Goal: Task Accomplishment & Management: Manage account settings

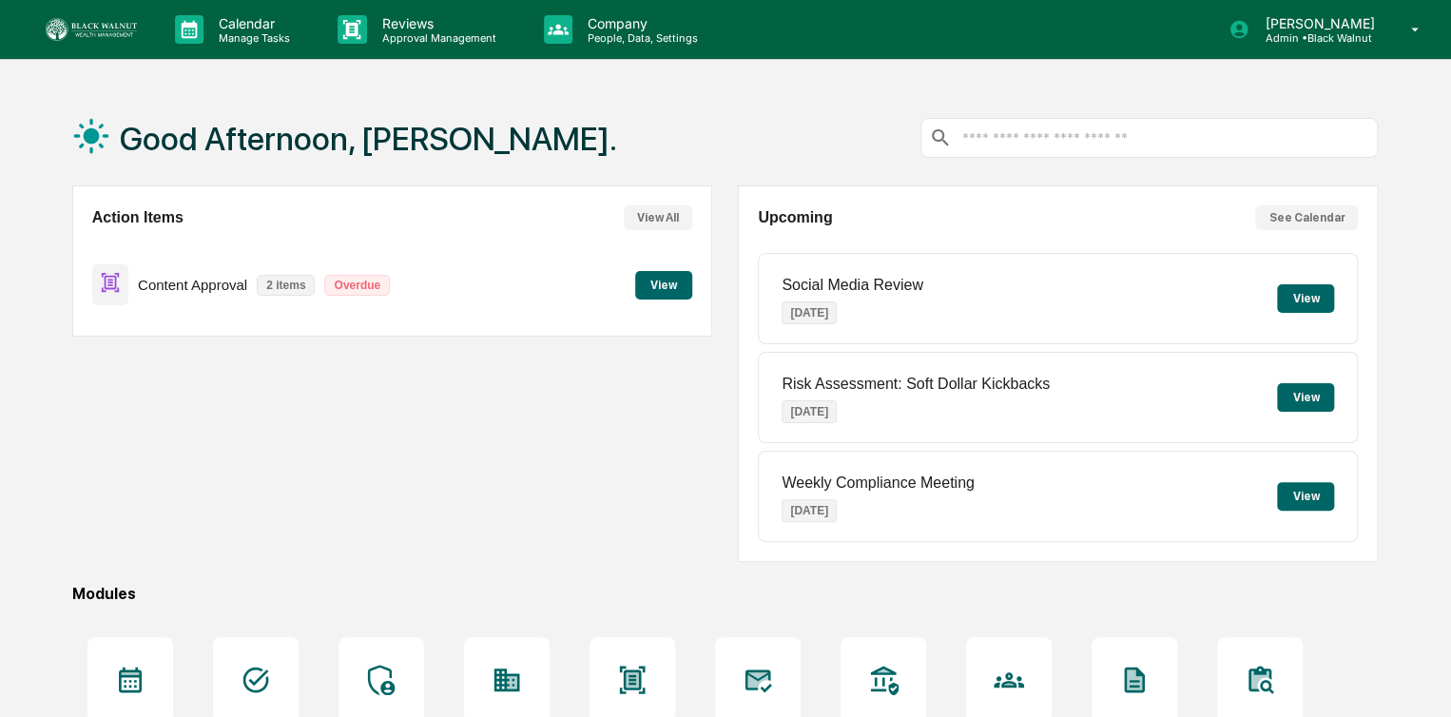
click at [664, 284] on button "View" at bounding box center [663, 285] width 57 height 29
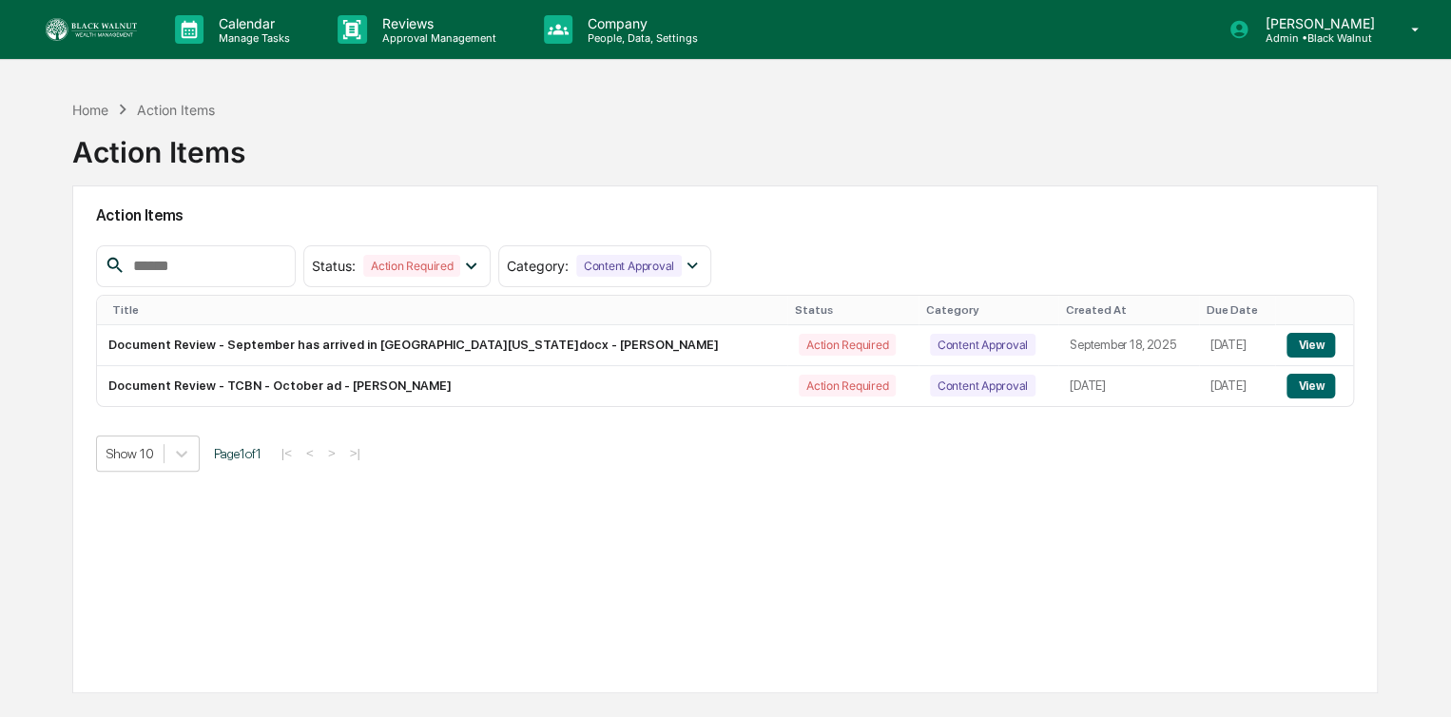
scroll to position [40, 0]
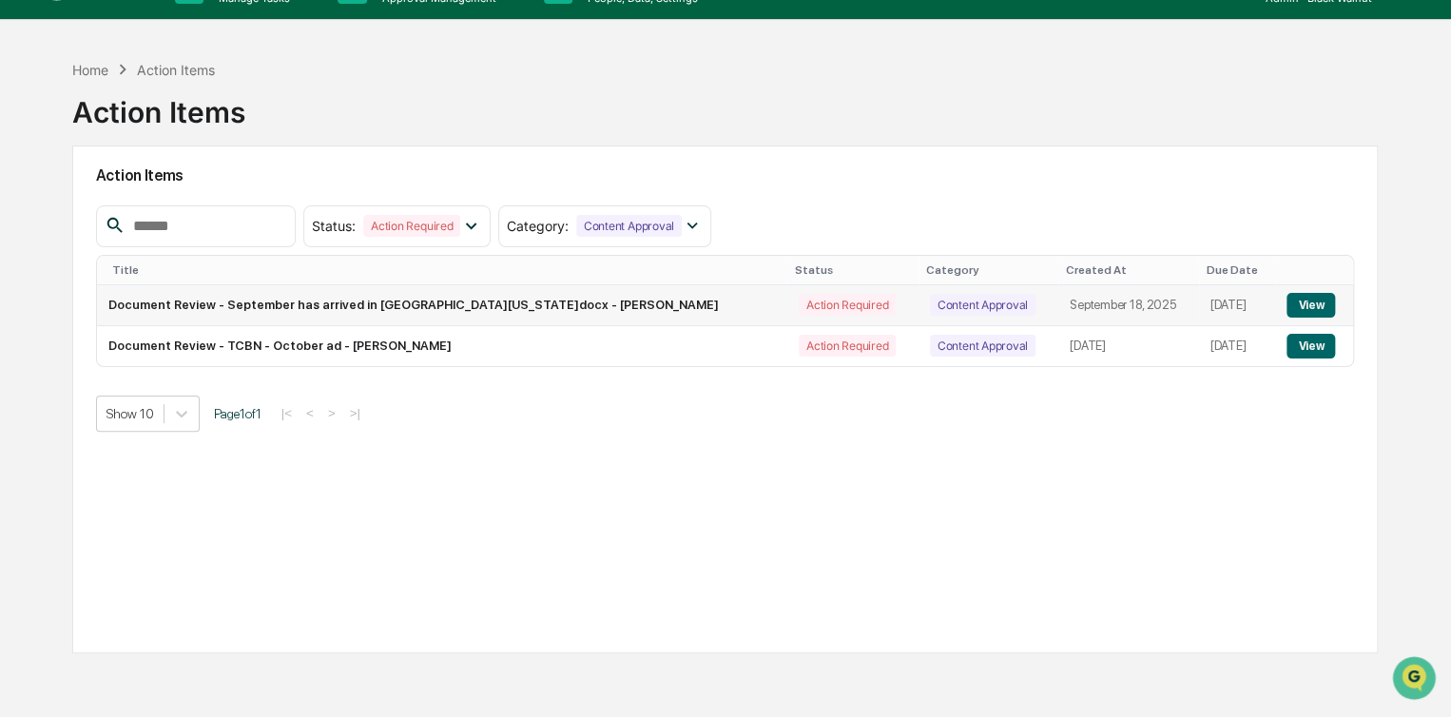
click at [1322, 305] on button "View" at bounding box center [1310, 305] width 48 height 25
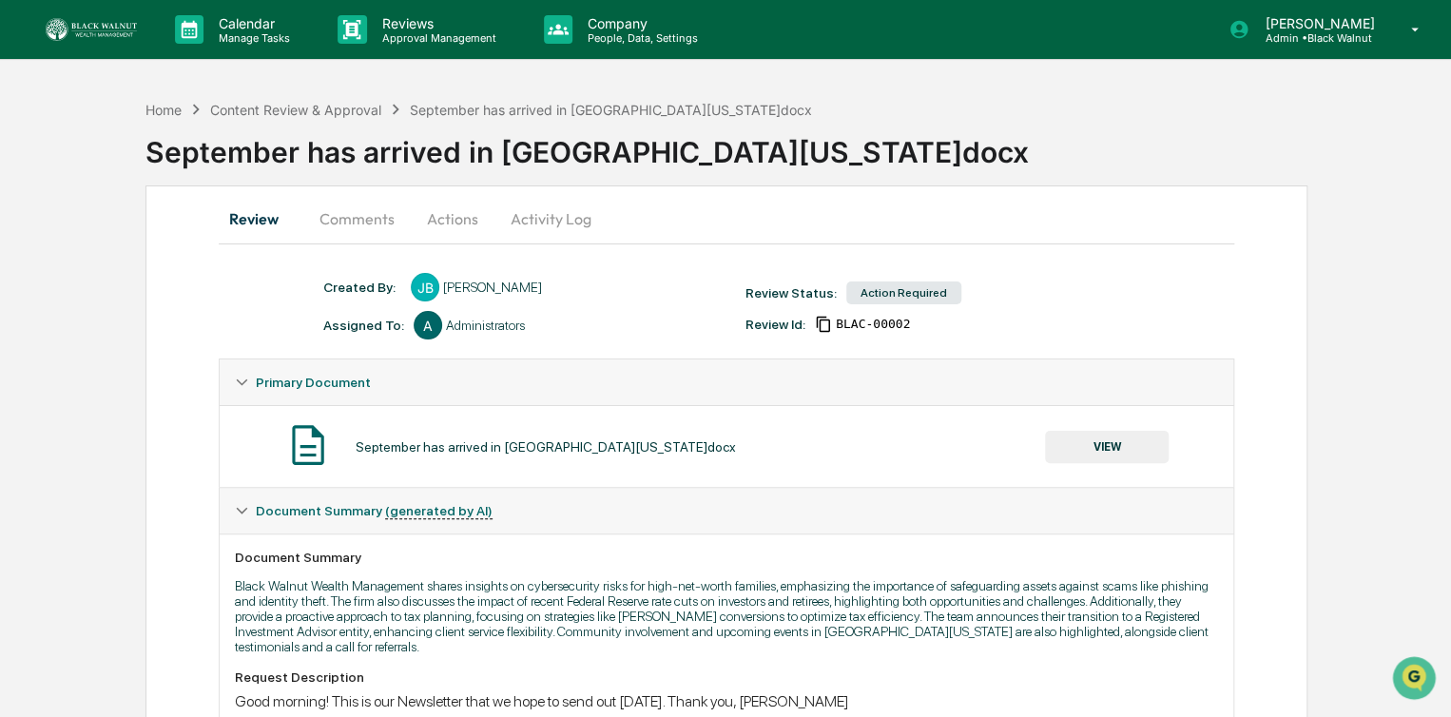
click at [1111, 443] on button "VIEW" at bounding box center [1107, 447] width 124 height 32
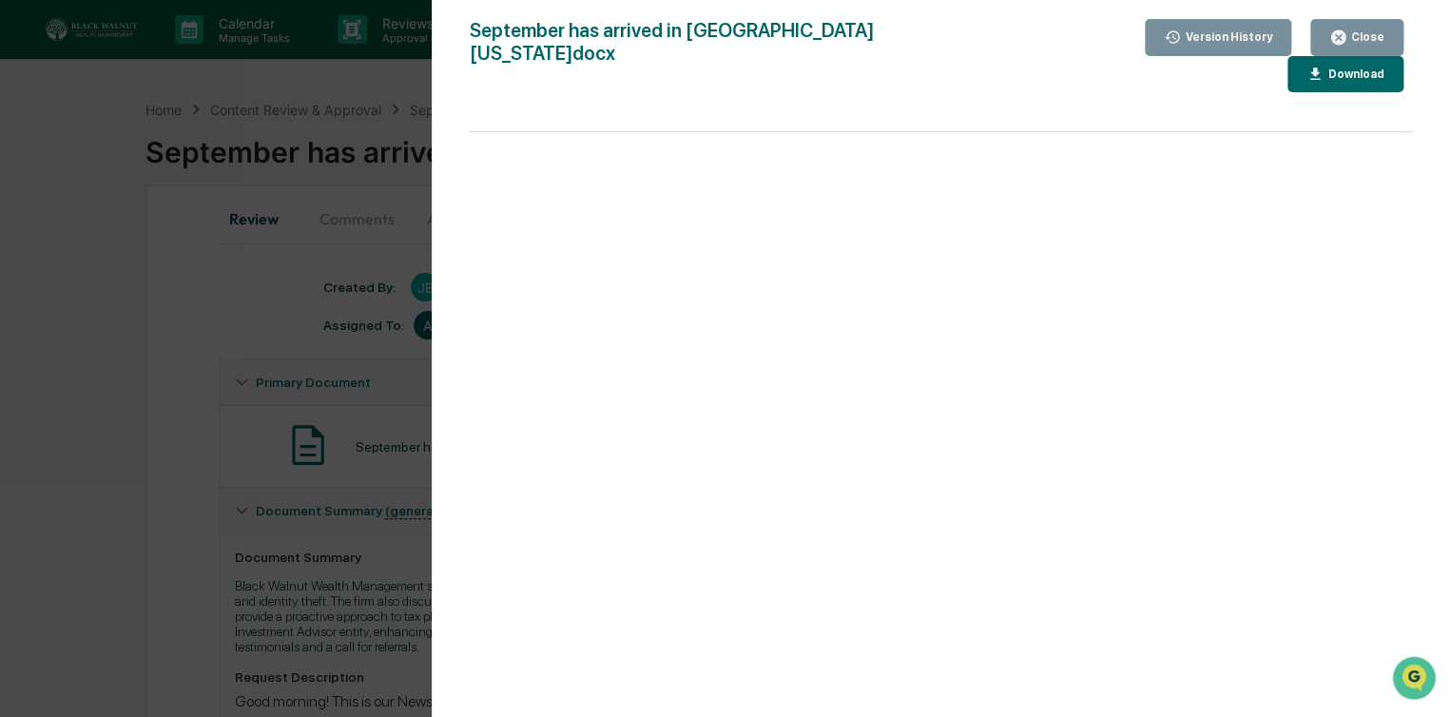
click at [1382, 35] on div "Close" at bounding box center [1365, 36] width 37 height 13
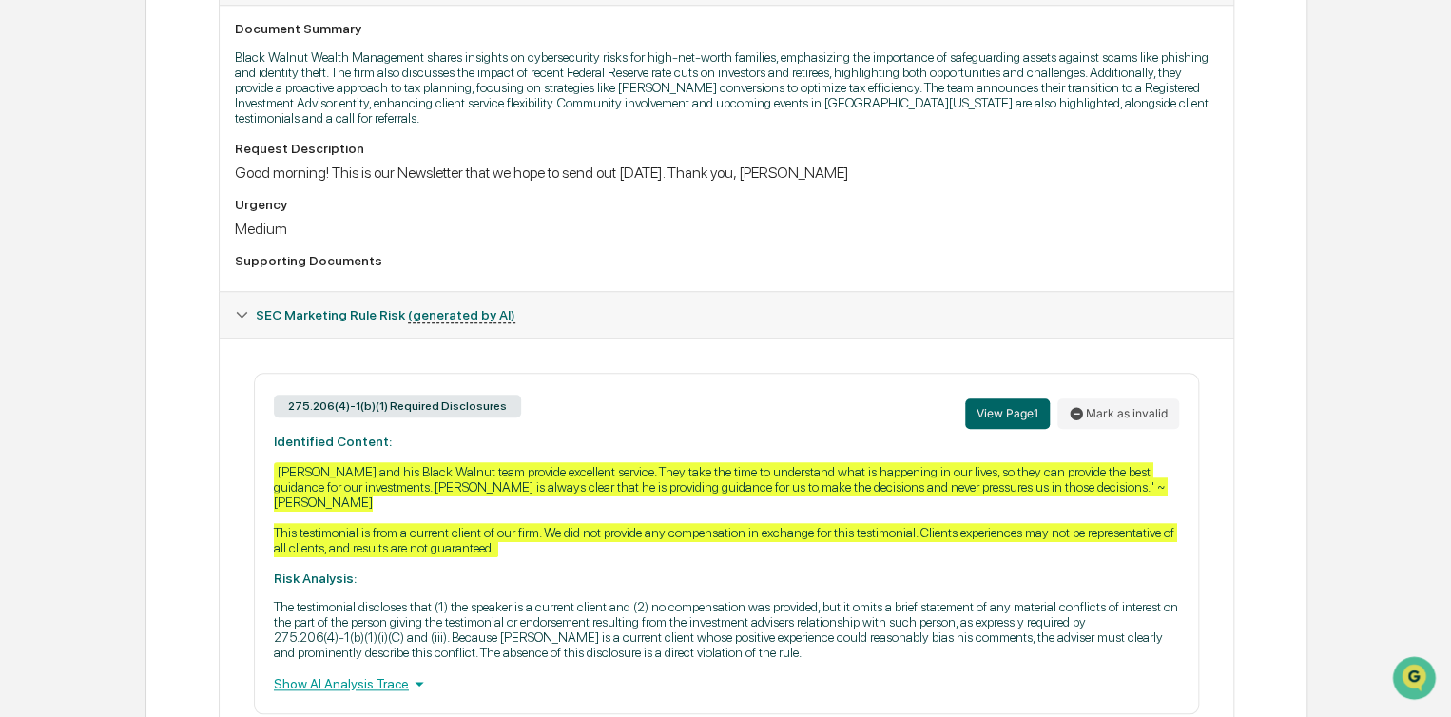
scroll to position [529, 0]
click at [1134, 423] on button "Mark as invalid" at bounding box center [1118, 413] width 122 height 30
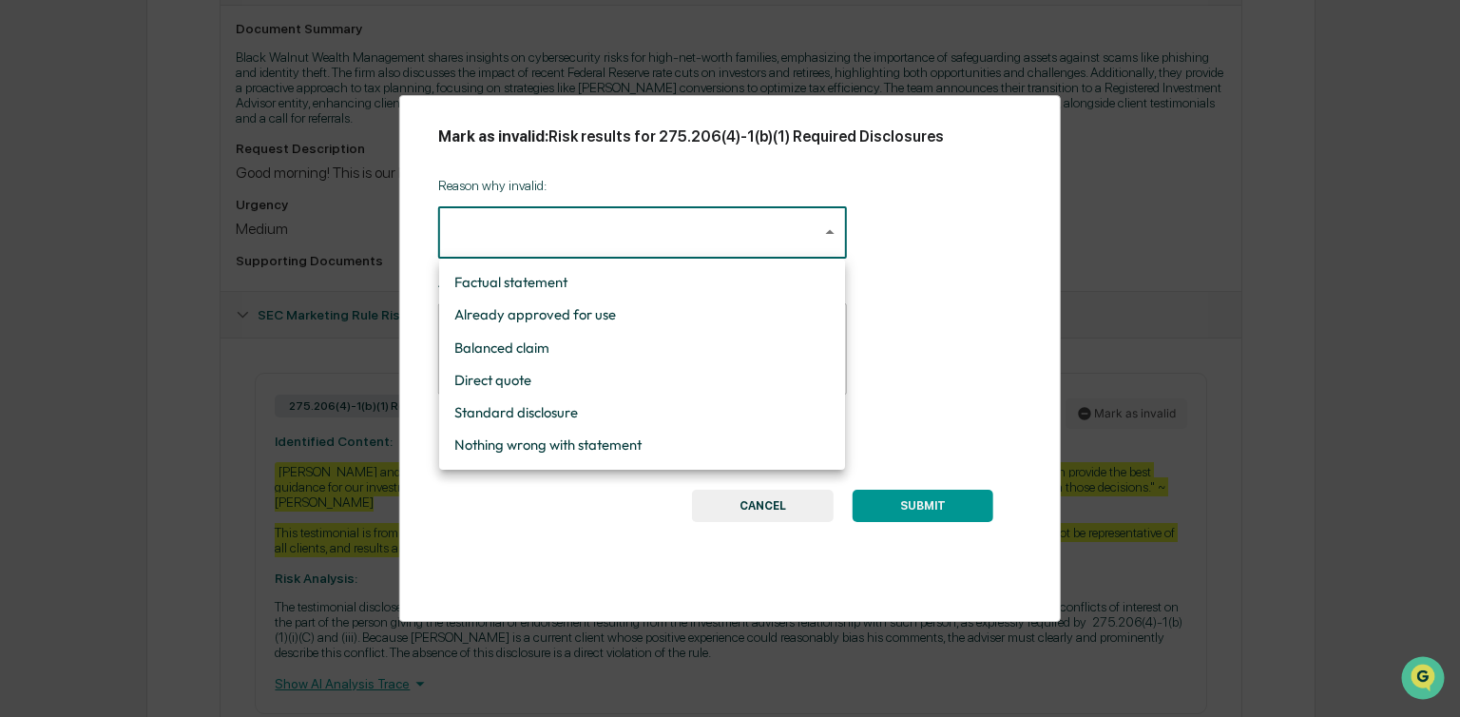
click at [567, 235] on body "Calendar Manage Tasks Reviews Approval Management Company People, Data, Setting…" at bounding box center [730, 134] width 1460 height 1326
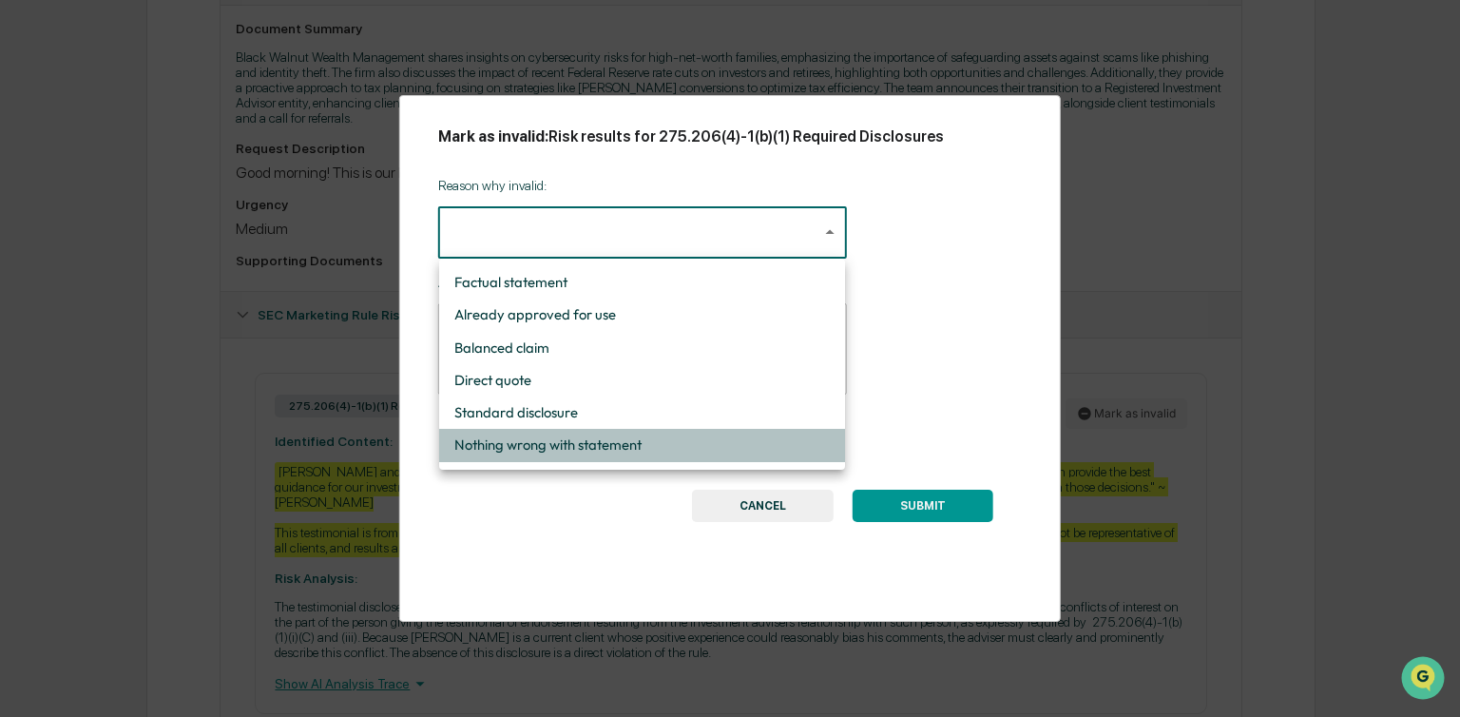
click at [581, 446] on li "Nothing wrong with statement" at bounding box center [642, 445] width 406 height 32
type input "**********"
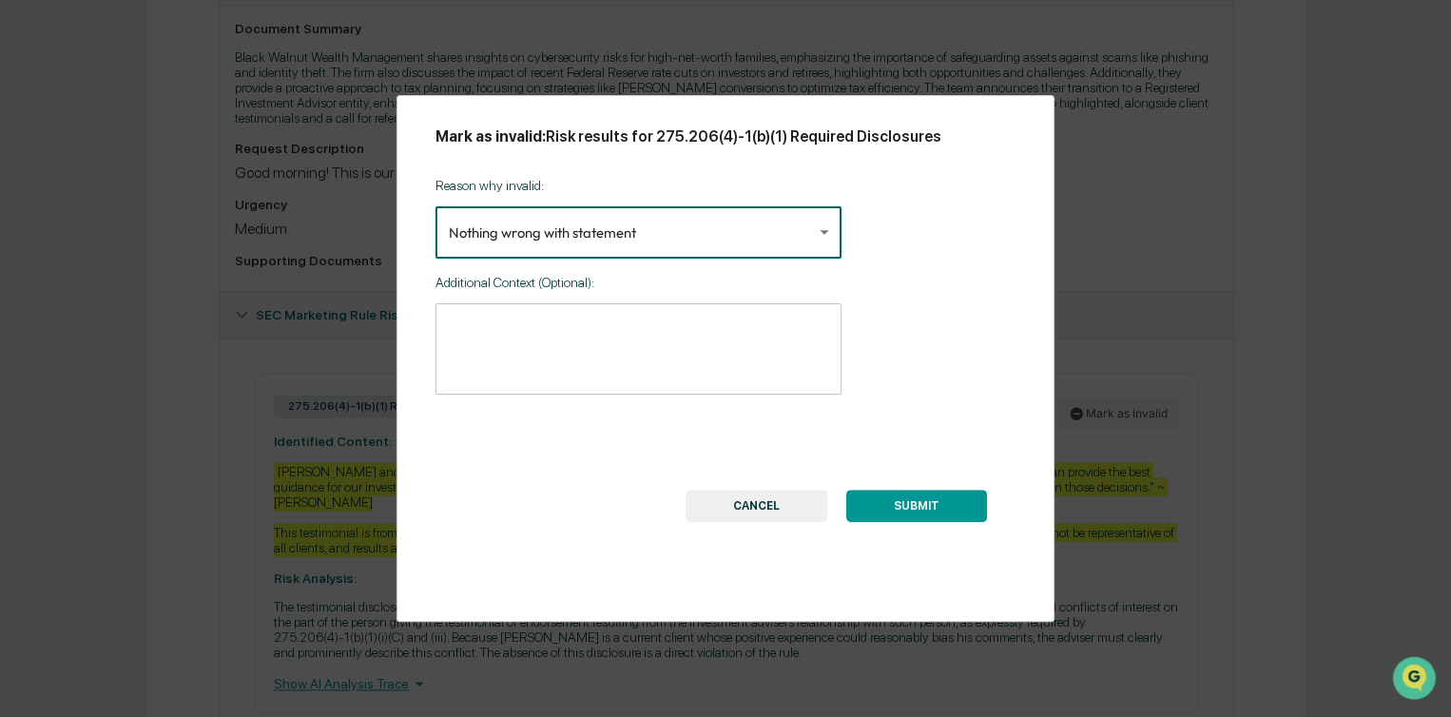
click at [519, 336] on textarea at bounding box center [638, 349] width 379 height 60
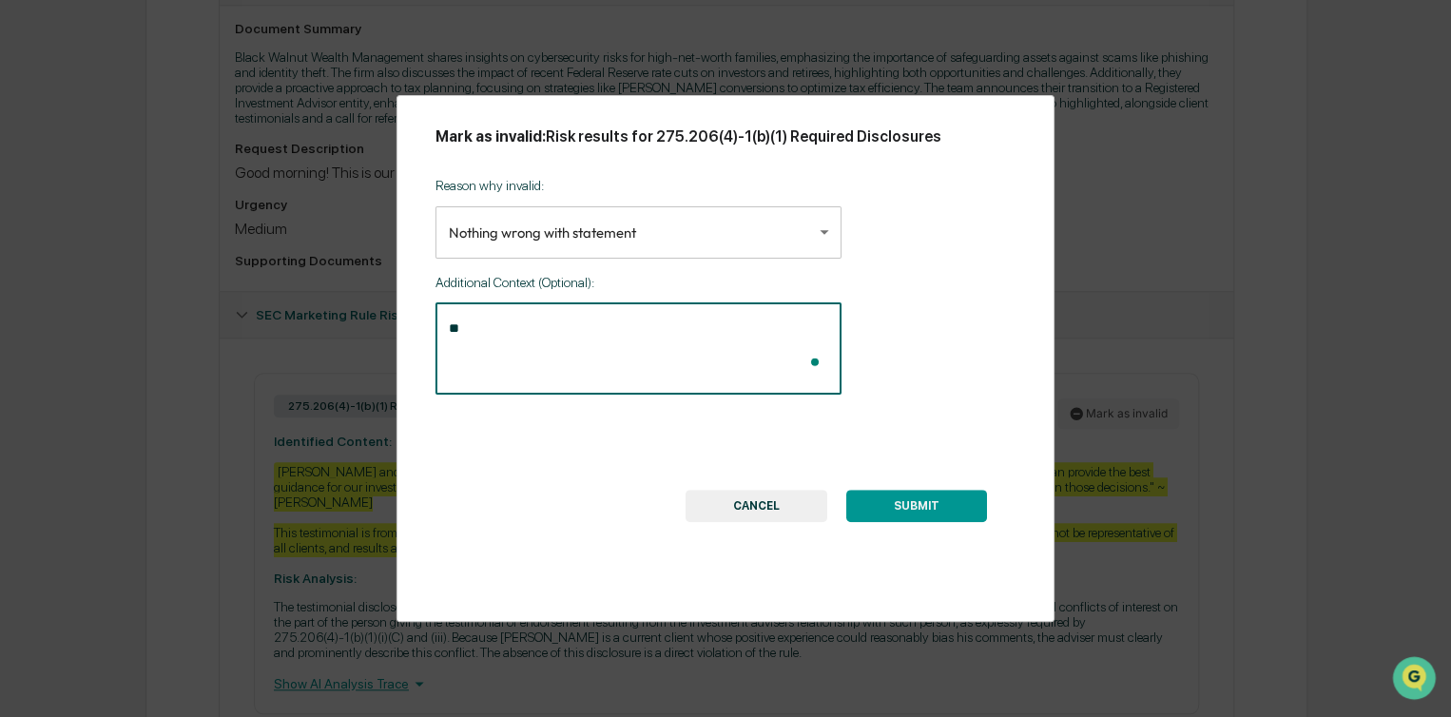
type textarea "*"
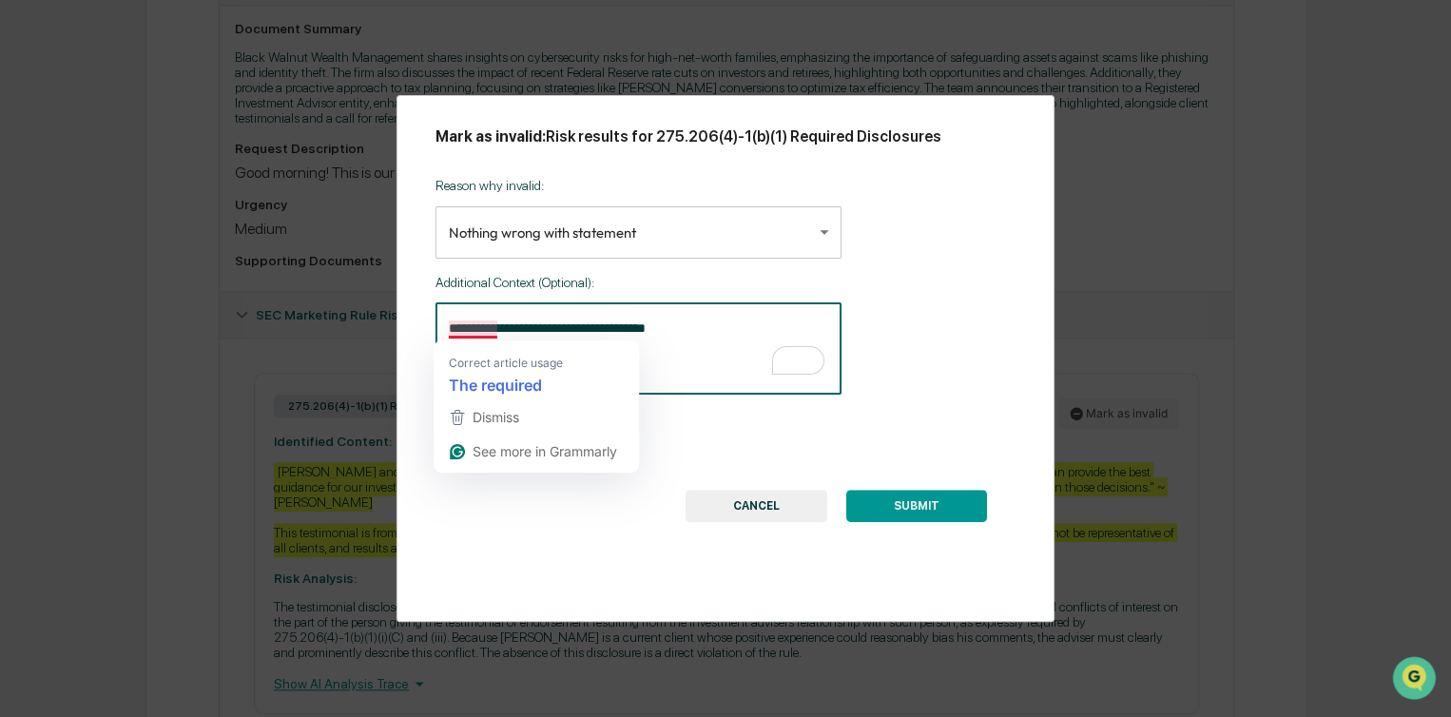
click at [468, 331] on textarea "**********" at bounding box center [638, 349] width 379 height 60
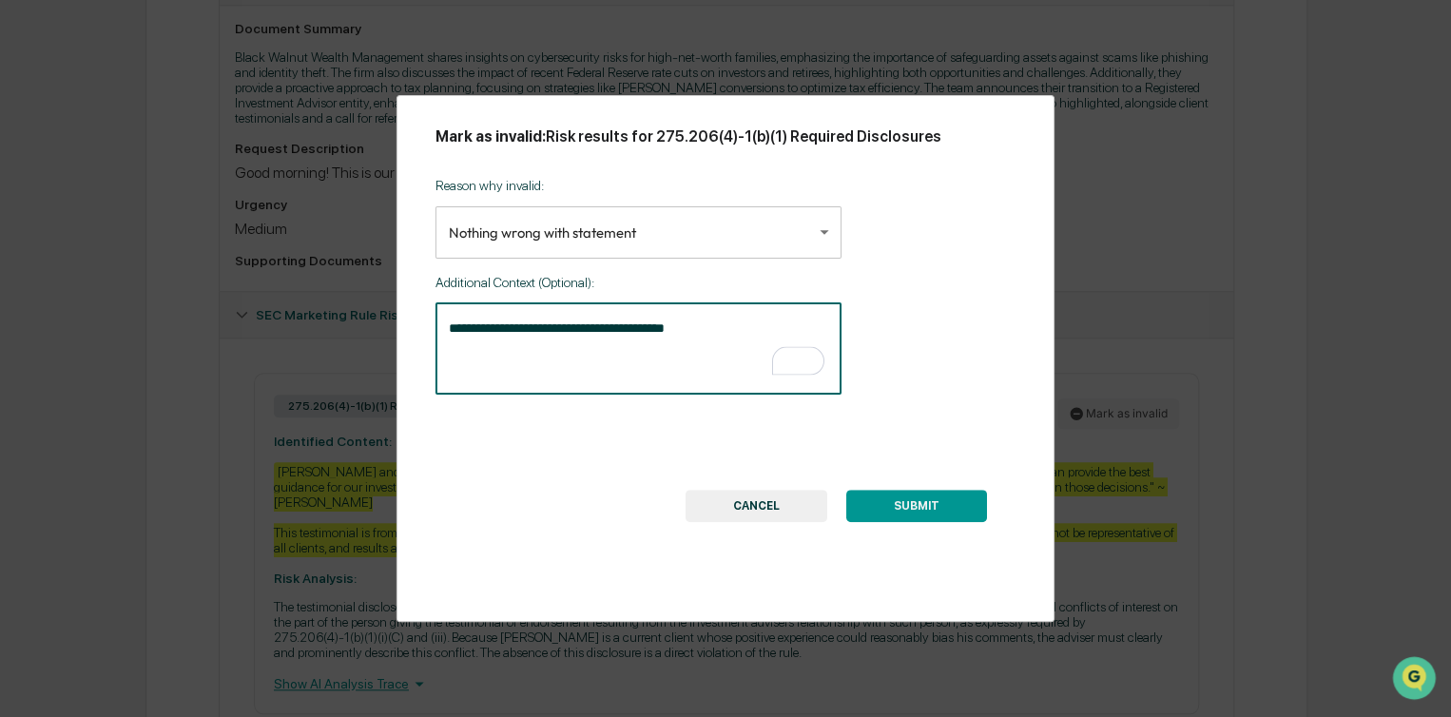
click at [701, 323] on textarea "**********" at bounding box center [638, 349] width 379 height 60
type textarea "**********"
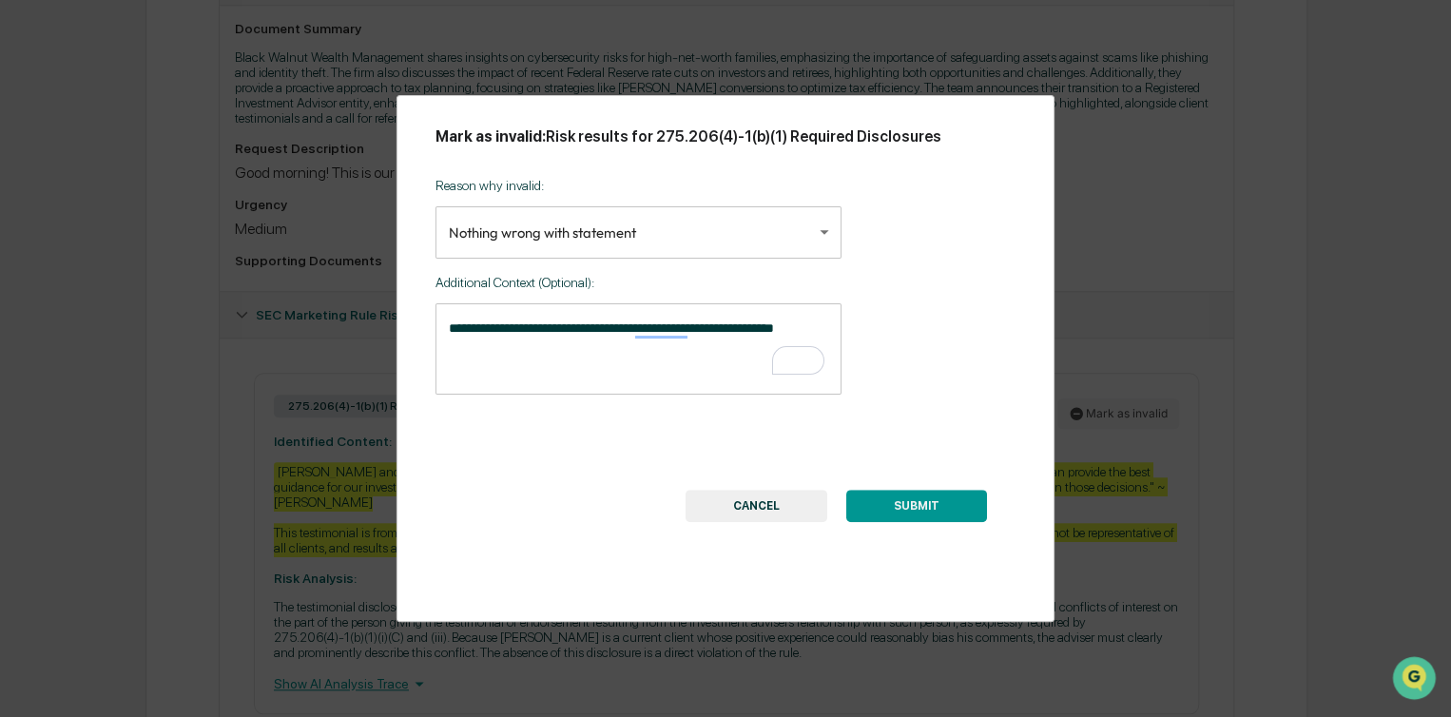
click at [939, 496] on button "SUBMIT" at bounding box center [916, 506] width 141 height 32
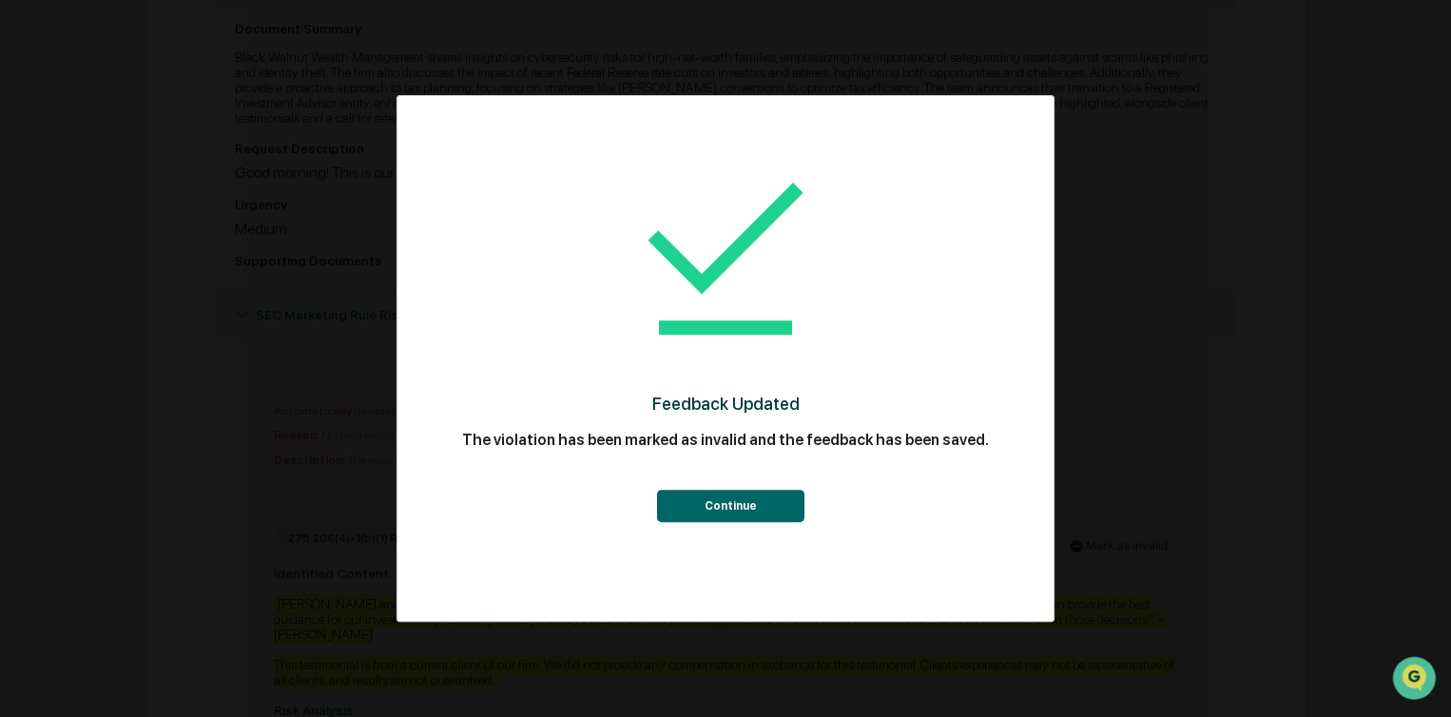
click at [739, 513] on button "Continue" at bounding box center [729, 506] width 147 height 32
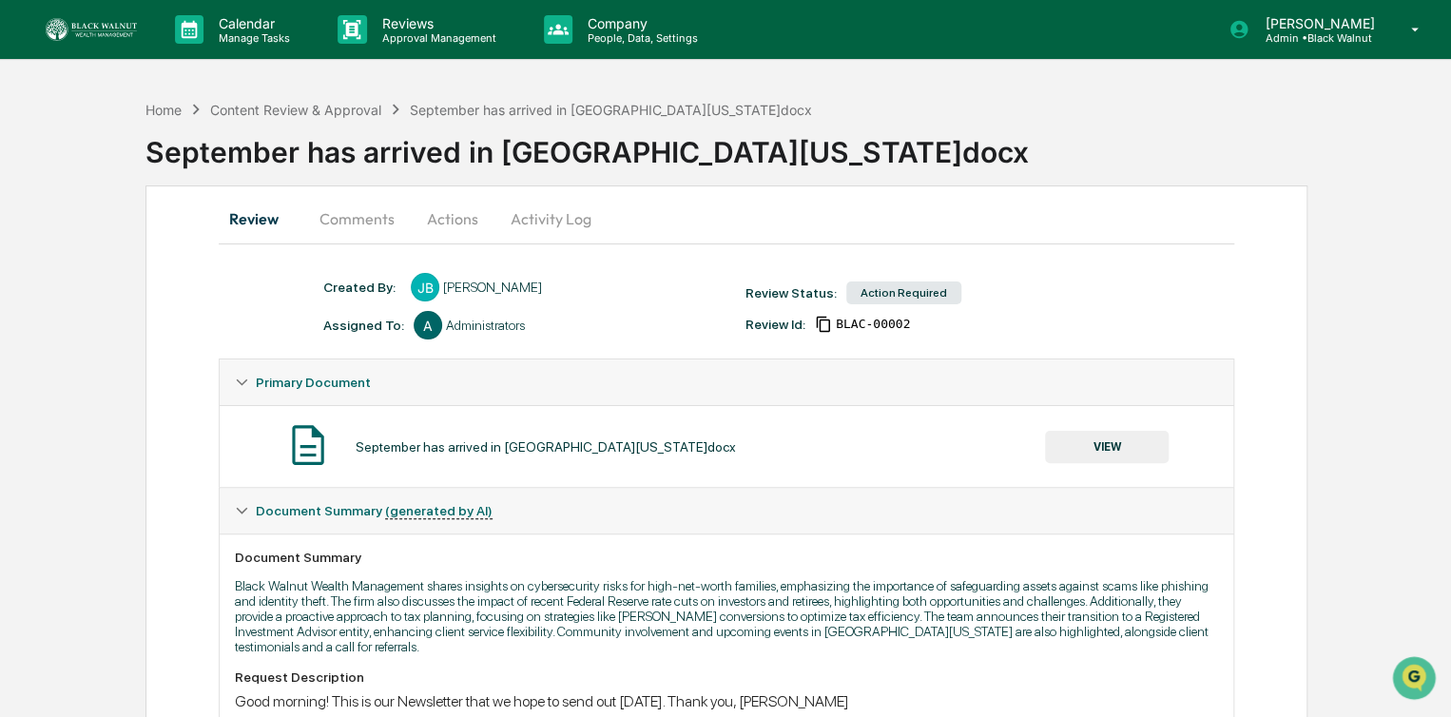
scroll to position [0, 0]
click at [453, 224] on button "Actions" at bounding box center [453, 219] width 86 height 46
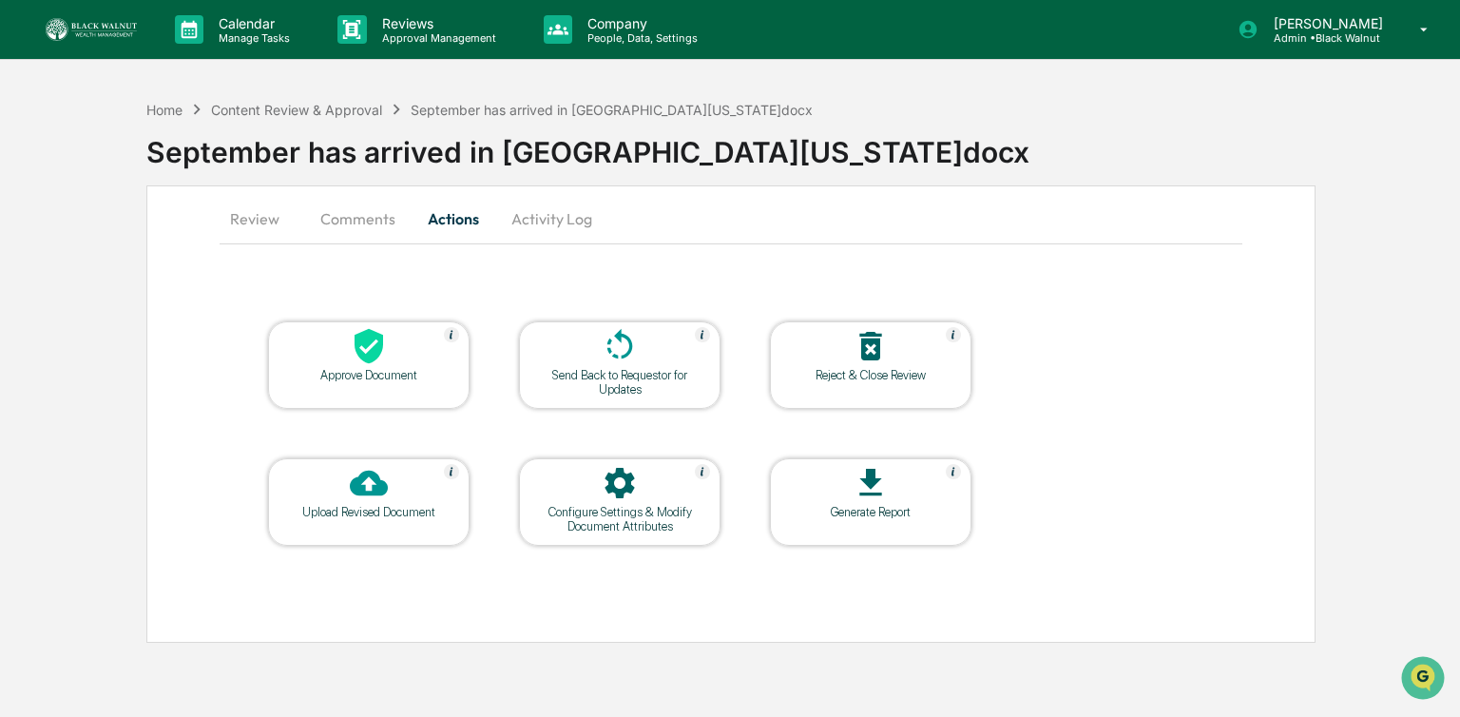
click at [358, 328] on icon at bounding box center [369, 346] width 38 height 38
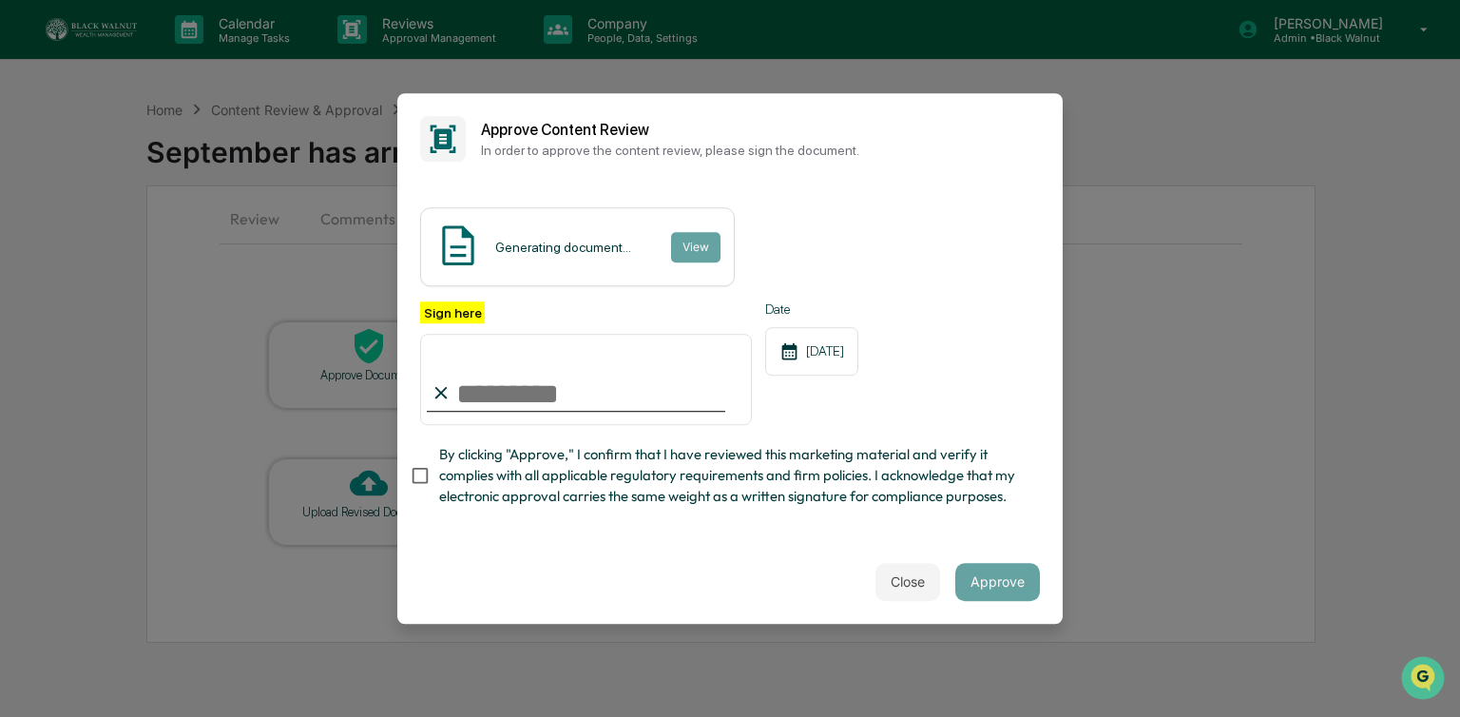
click at [476, 383] on input "Sign here" at bounding box center [586, 379] width 332 height 91
type input "**********"
click at [951, 417] on div "**********" at bounding box center [730, 363] width 620 height 124
click at [567, 421] on input "**********" at bounding box center [586, 379] width 332 height 91
click at [532, 537] on div "**********" at bounding box center [730, 362] width 666 height 356
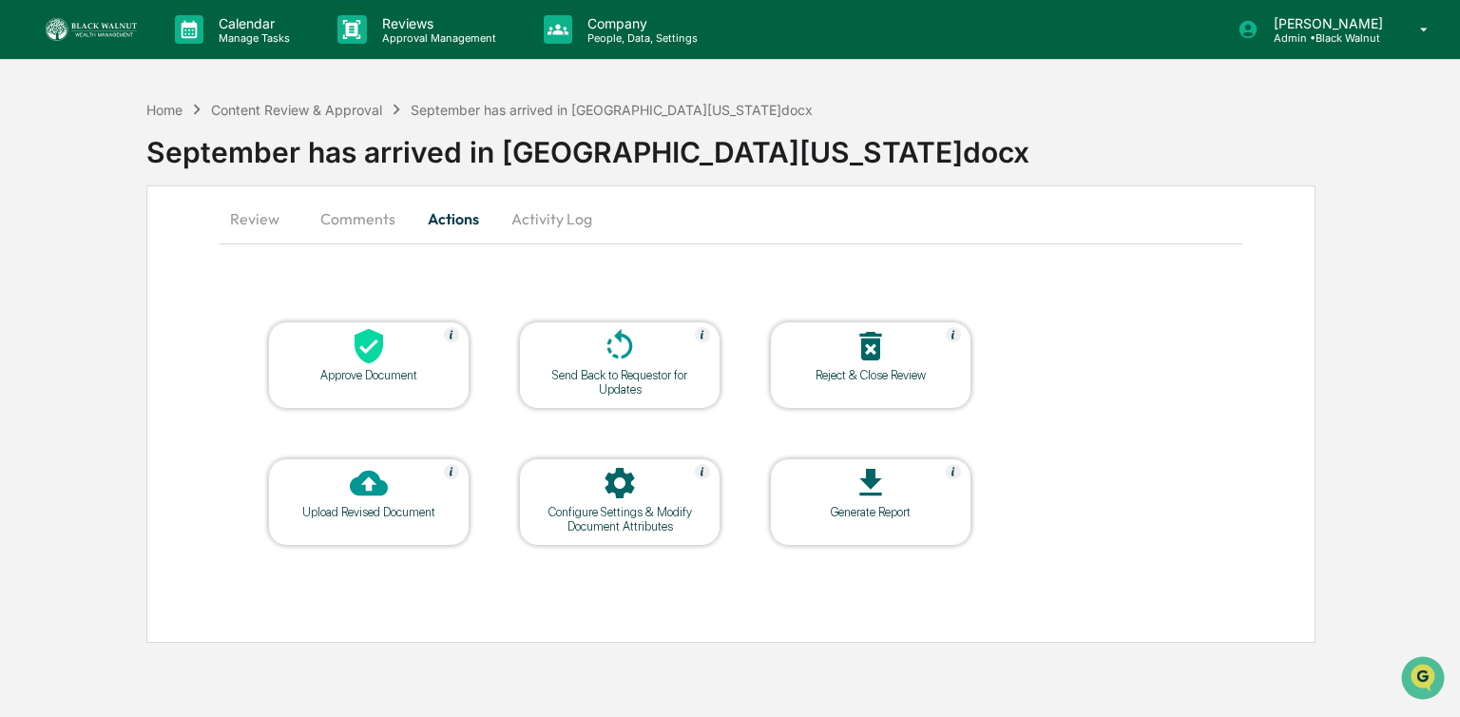
click at [320, 381] on div "Approve Document" at bounding box center [368, 375] width 171 height 14
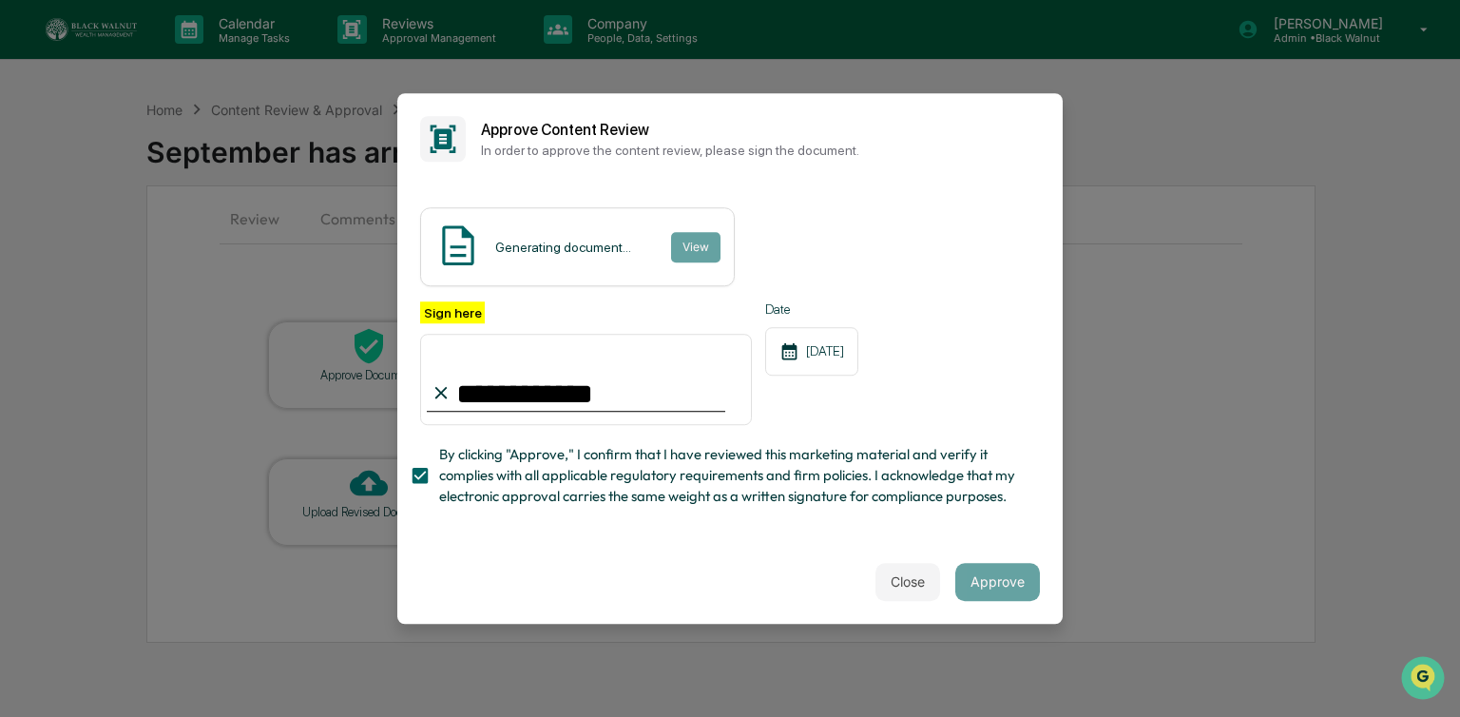
click at [786, 512] on div "**********" at bounding box center [730, 409] width 620 height 216
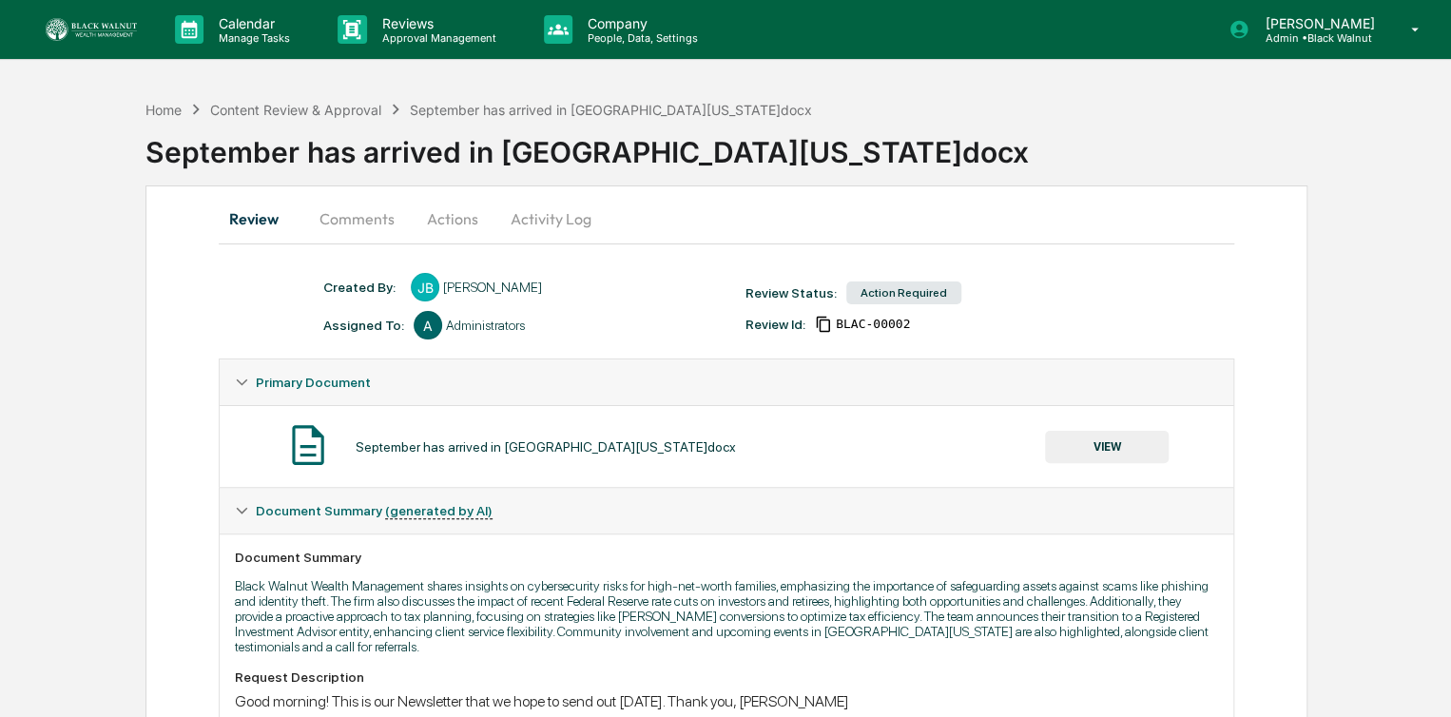
click at [464, 218] on button "Actions" at bounding box center [453, 219] width 86 height 46
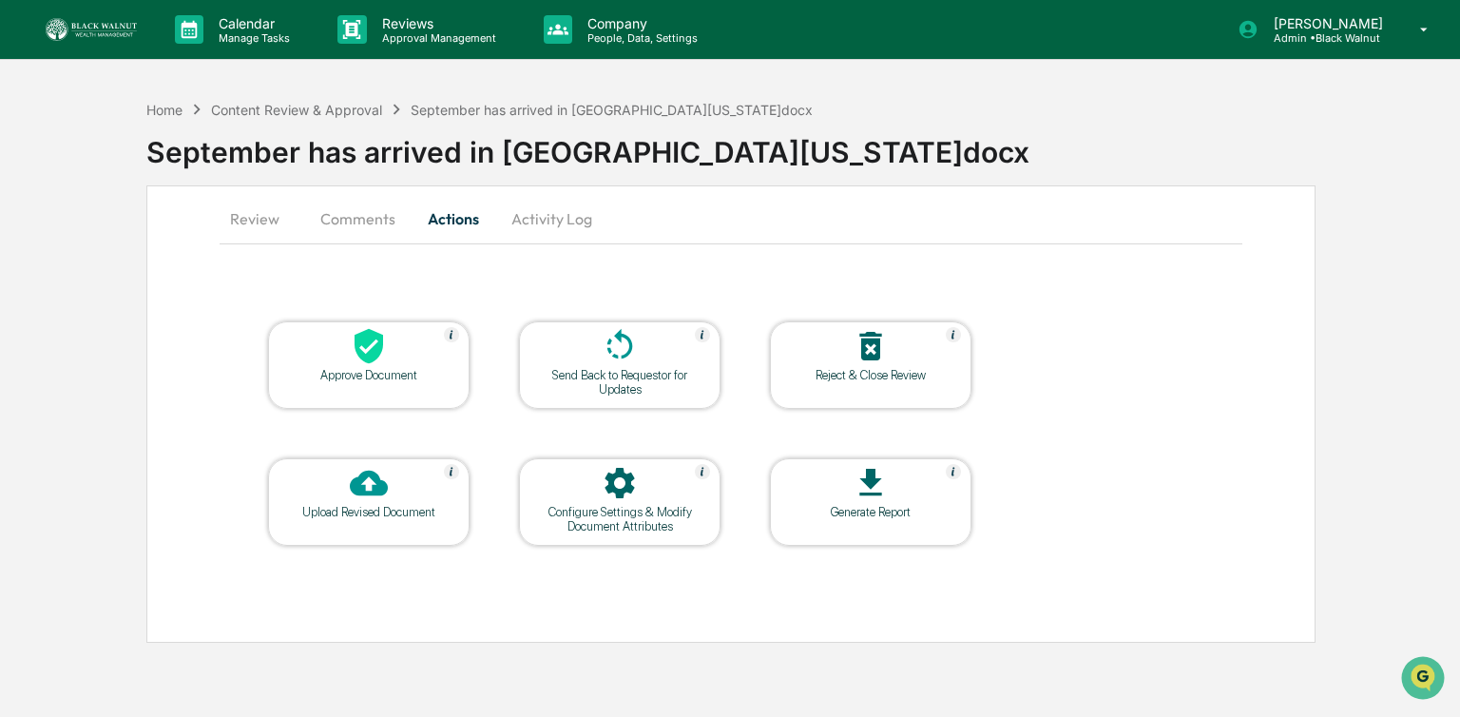
click at [391, 323] on div "Approve Document" at bounding box center [369, 364] width 202 height 87
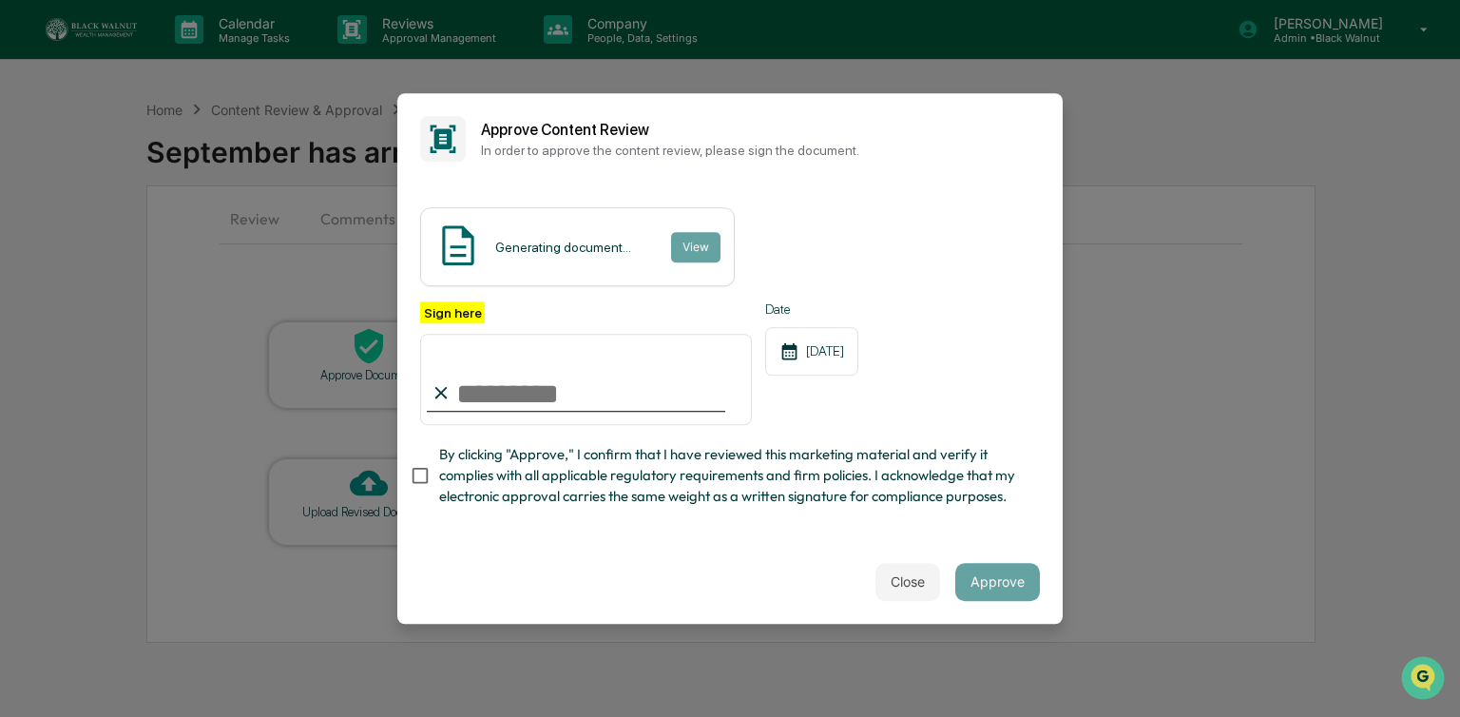
click at [494, 404] on input "Sign here" at bounding box center [586, 379] width 332 height 91
type input "**********"
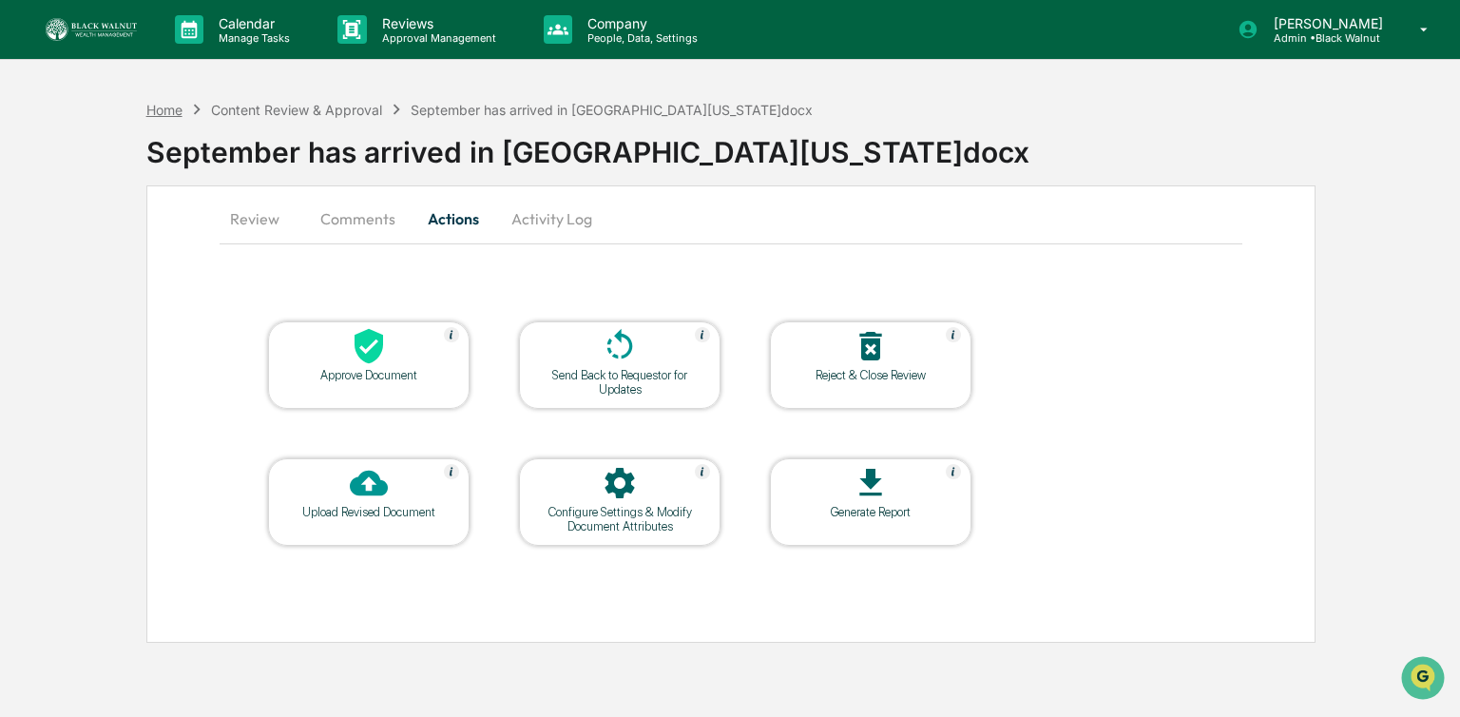
click at [164, 102] on div "Home" at bounding box center [164, 110] width 36 height 16
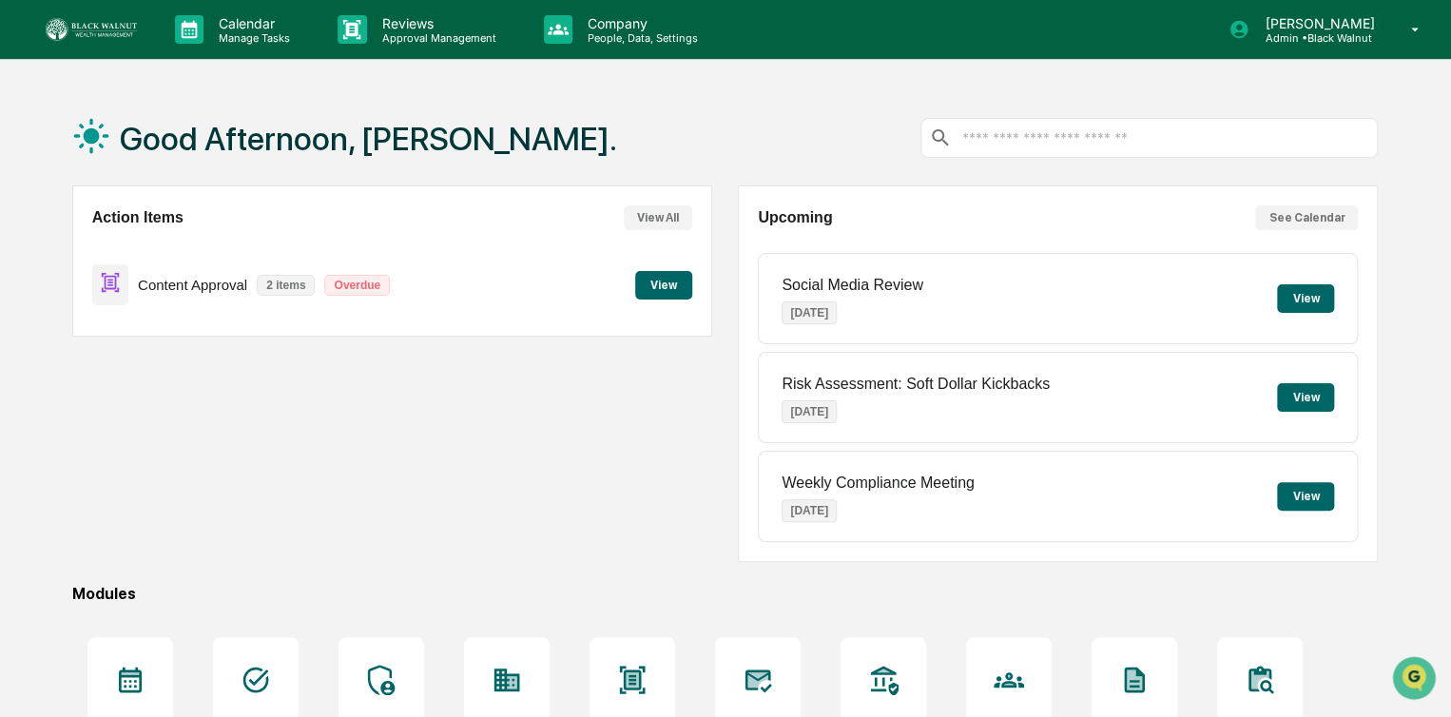
scroll to position [203, 0]
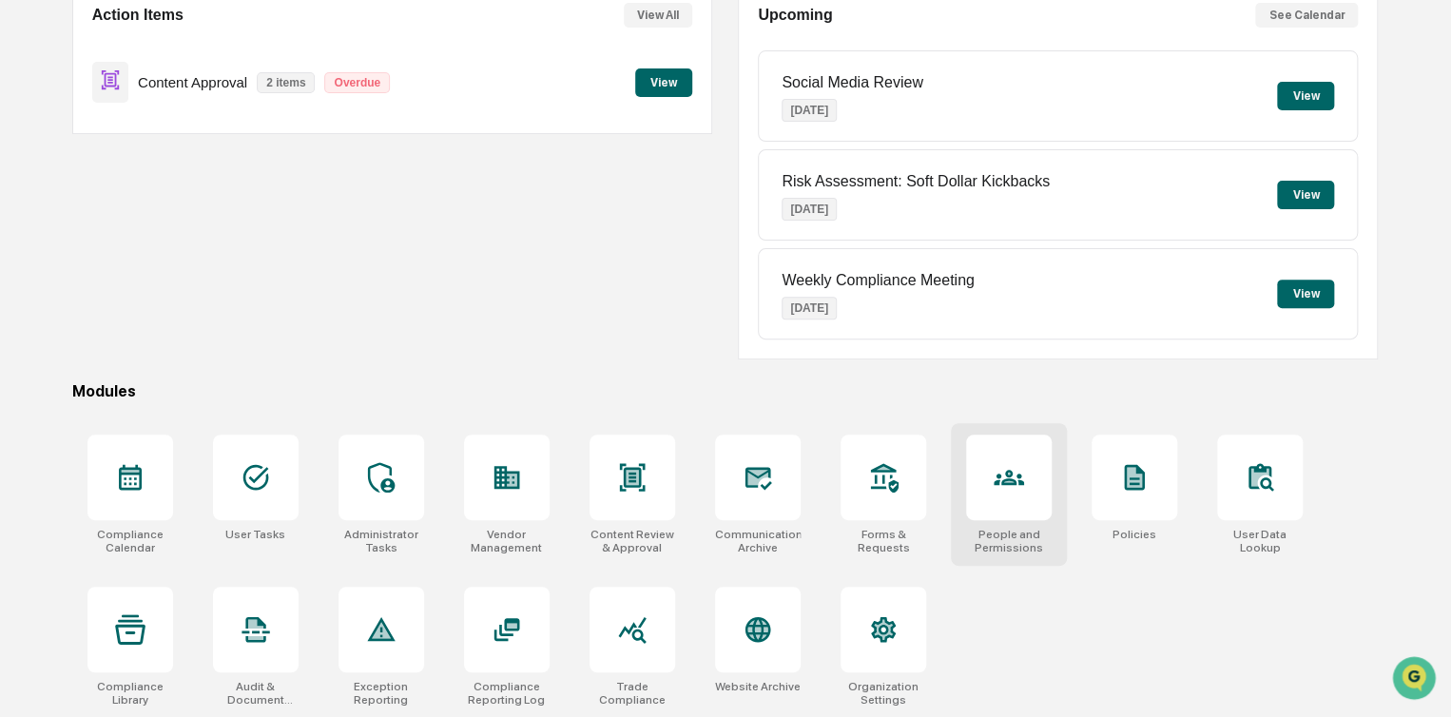
click at [1004, 478] on icon at bounding box center [1009, 478] width 10 height 10
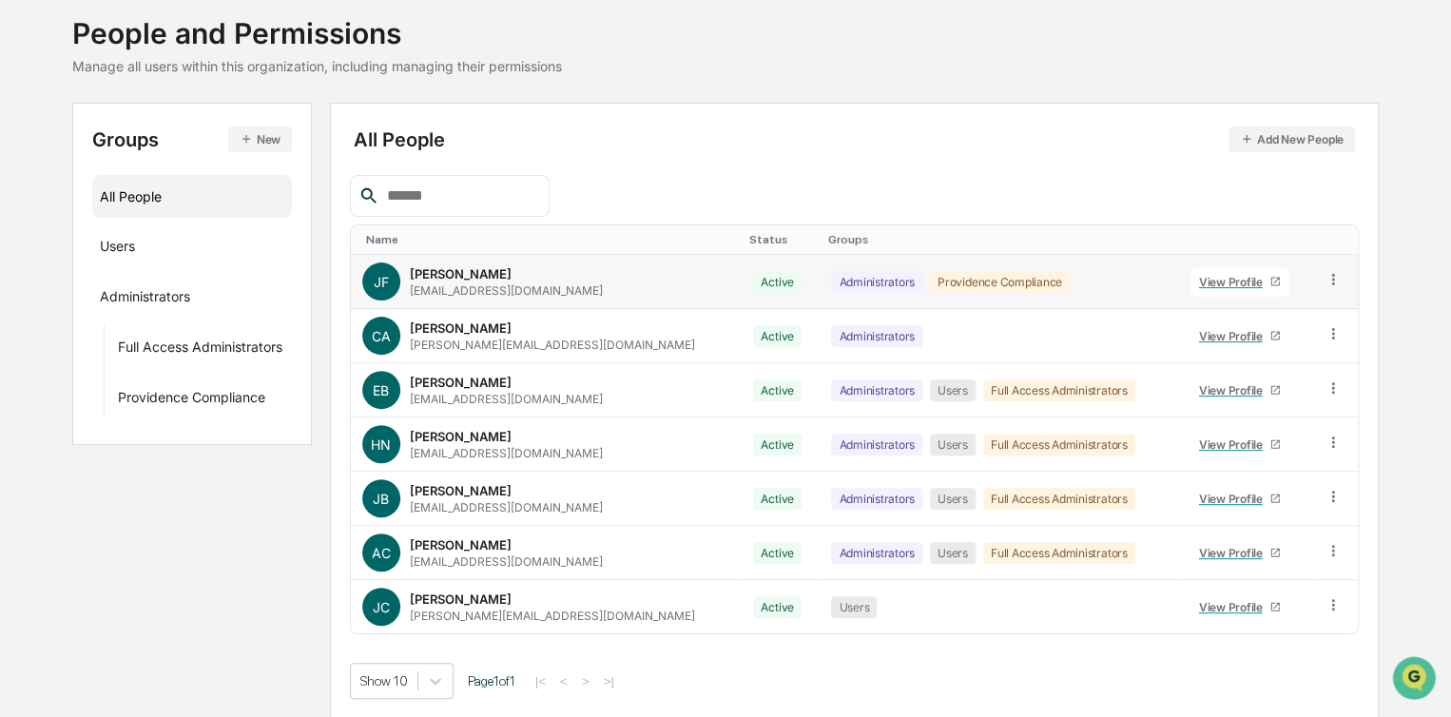
click at [1333, 284] on icon at bounding box center [1333, 280] width 18 height 18
click at [1266, 321] on div "Groups & Permissions" at bounding box center [1247, 311] width 188 height 38
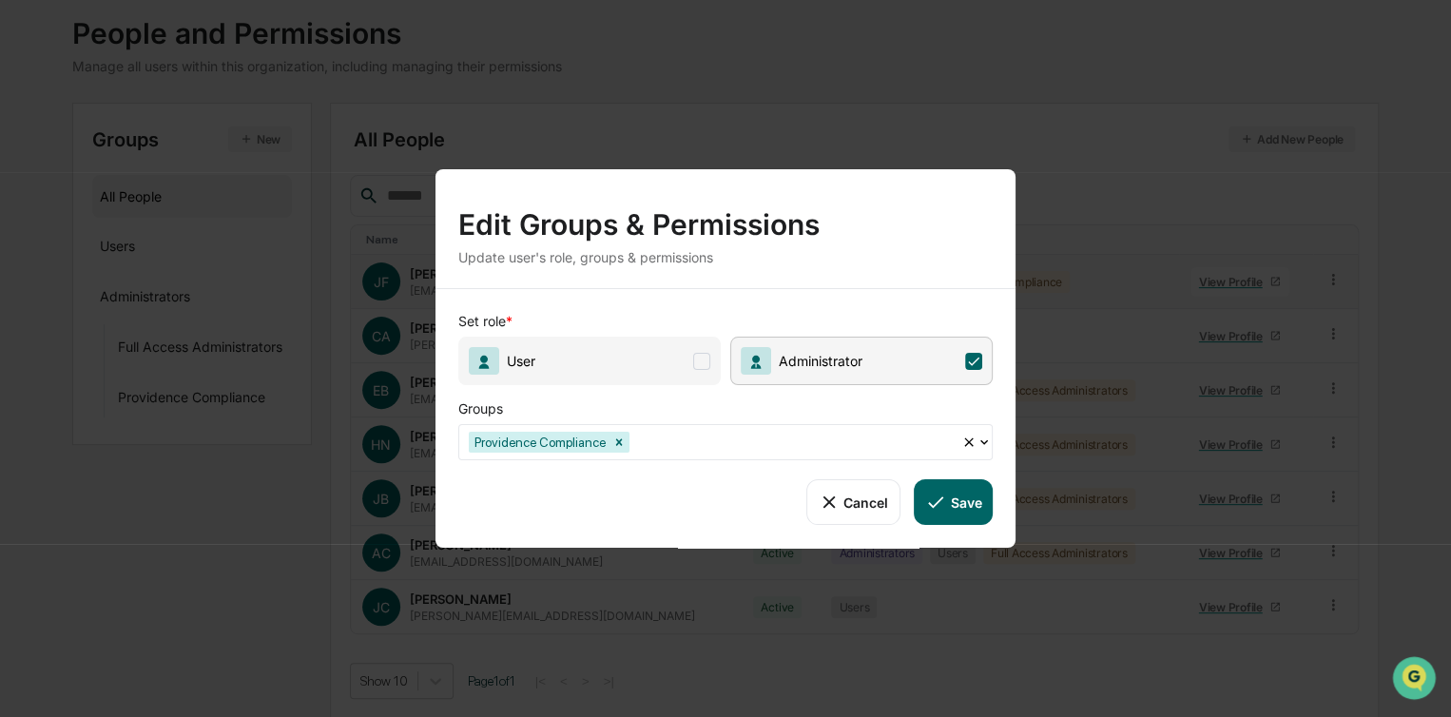
click at [704, 359] on span at bounding box center [701, 360] width 17 height 17
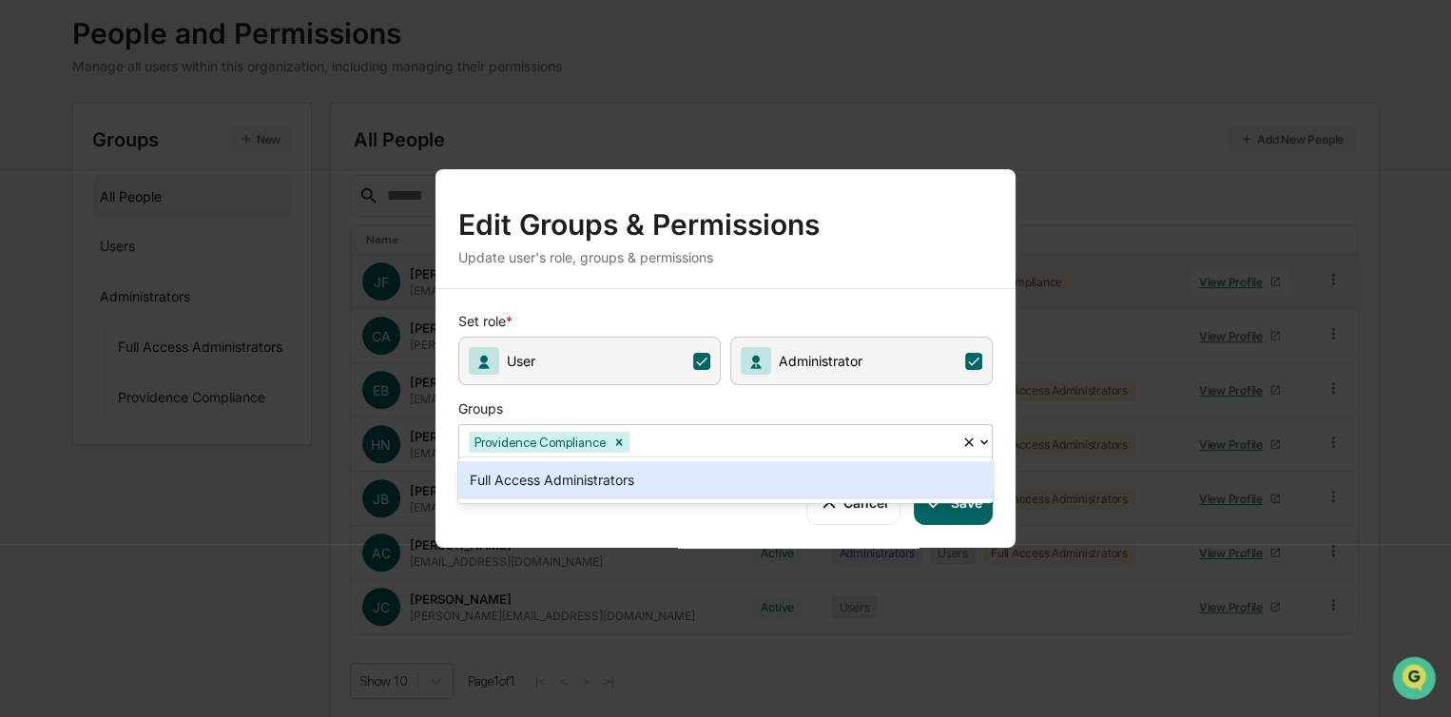
click at [988, 435] on icon at bounding box center [983, 442] width 15 height 15
click at [609, 487] on div "Full Access Administrators" at bounding box center [725, 480] width 534 height 38
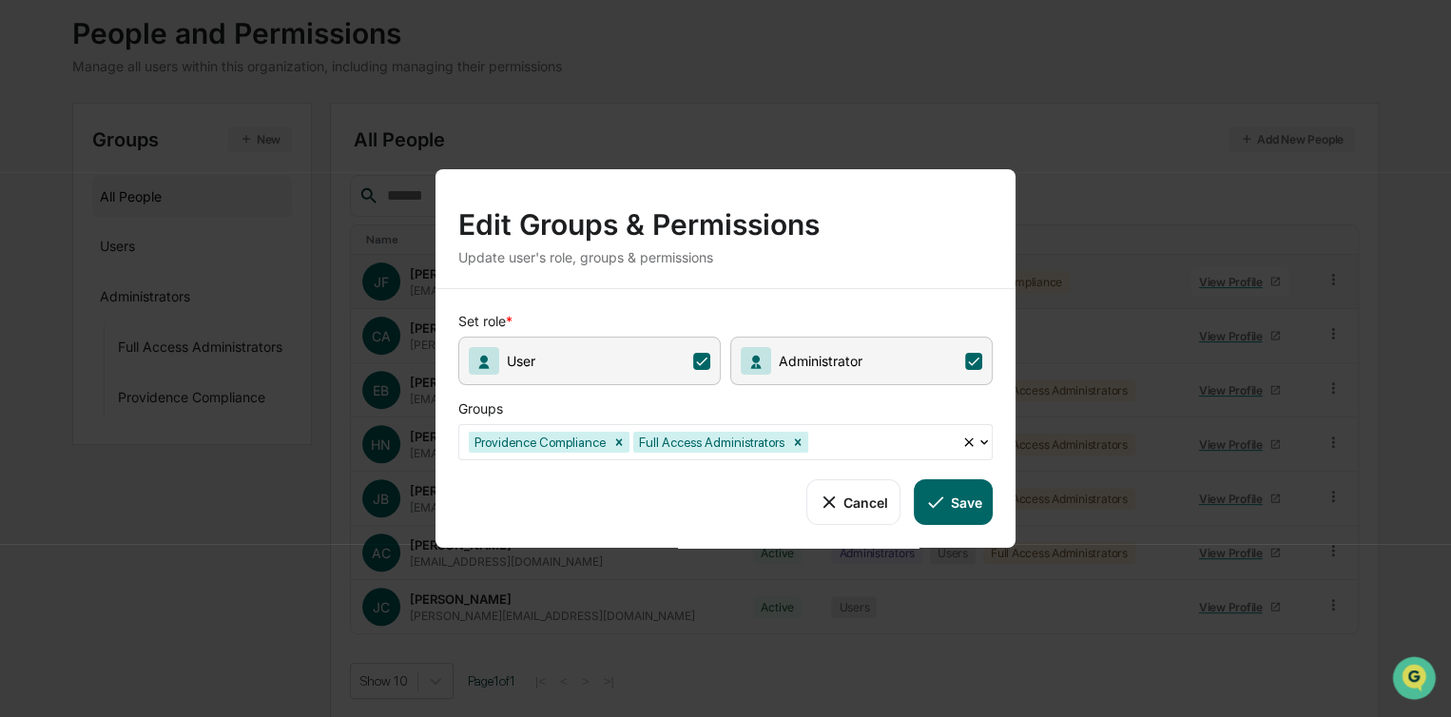
click at [966, 494] on button "Save" at bounding box center [953, 502] width 79 height 46
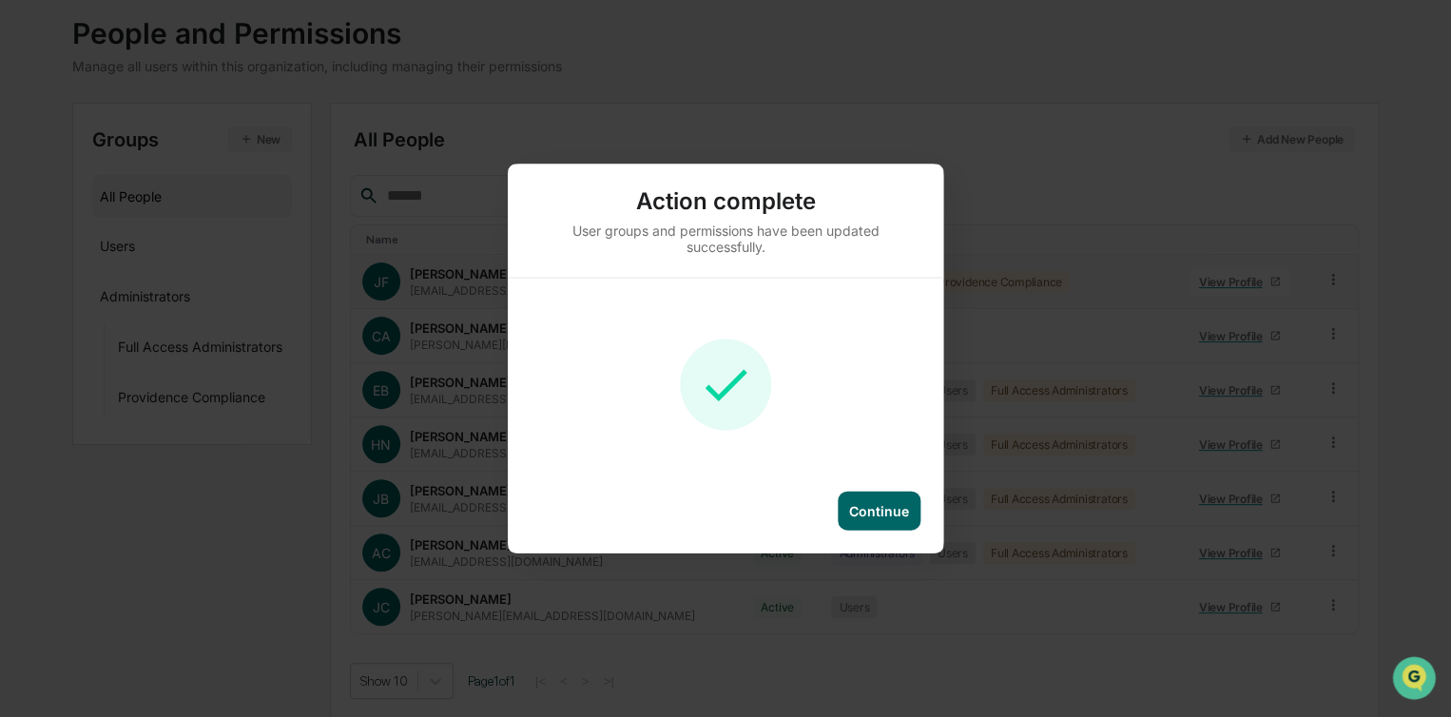
click at [863, 525] on div "Continue" at bounding box center [879, 511] width 83 height 39
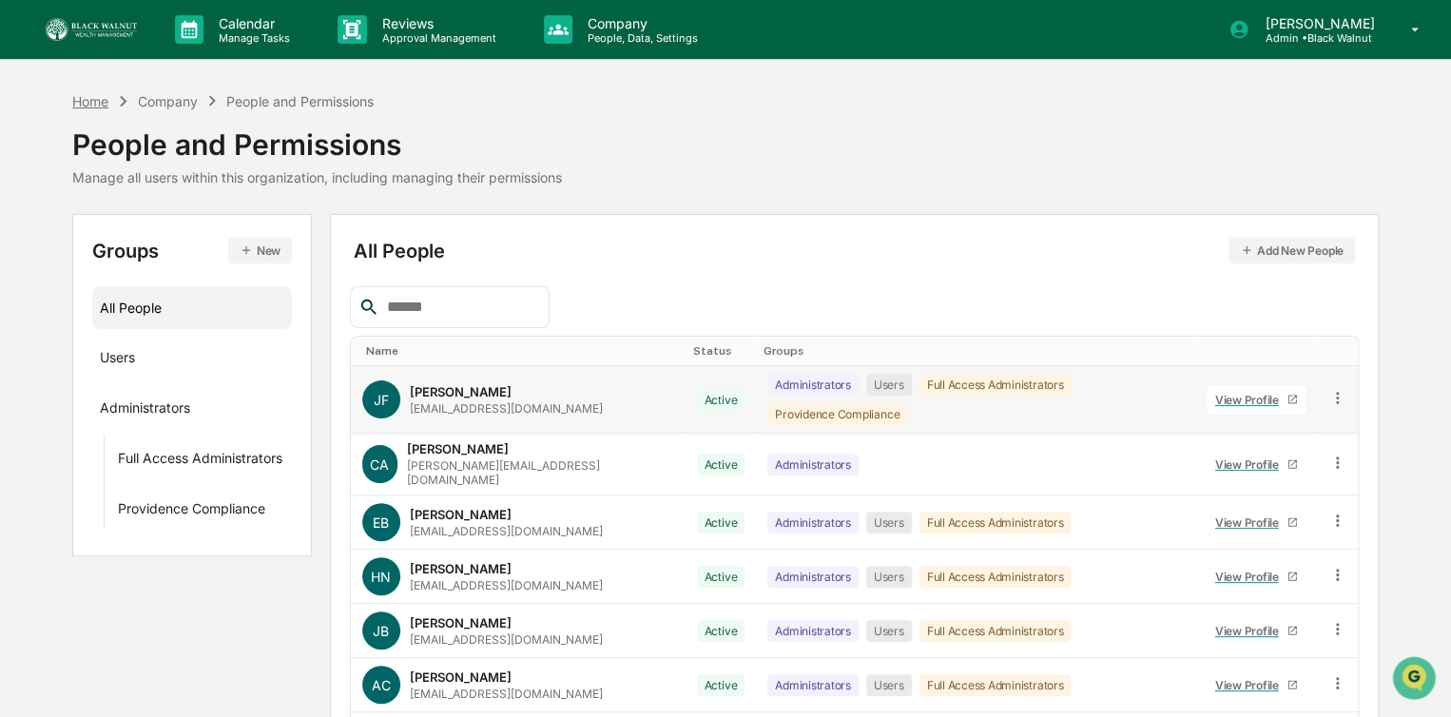
click at [97, 107] on div "Home" at bounding box center [90, 101] width 36 height 16
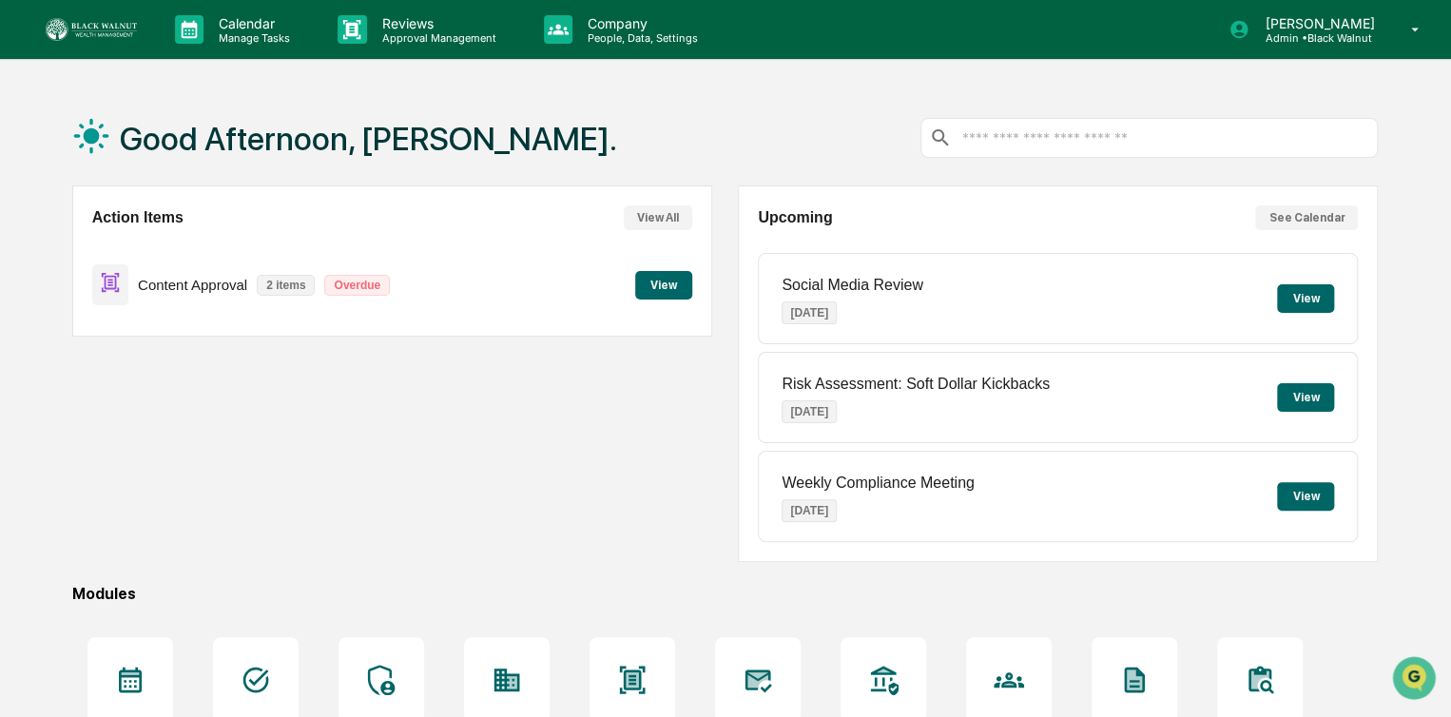
click at [650, 283] on button "View" at bounding box center [663, 285] width 57 height 29
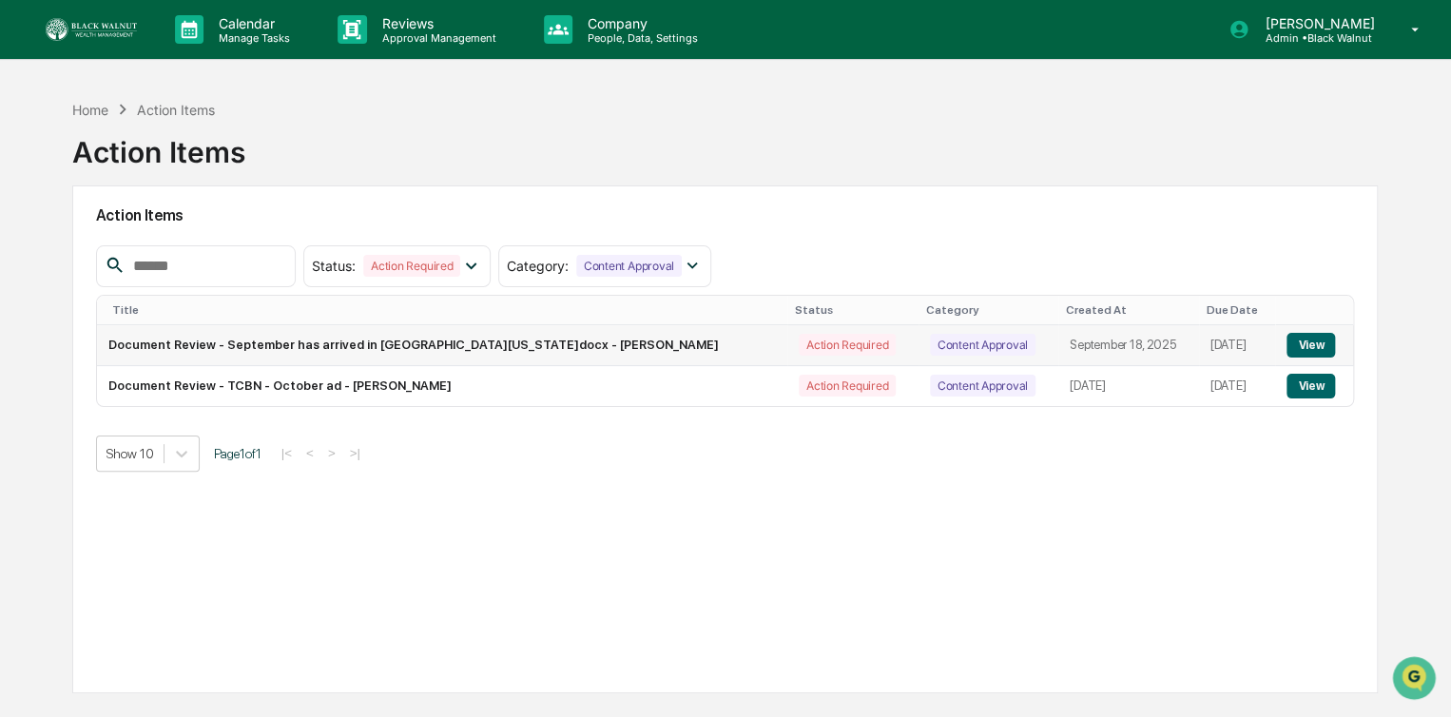
click at [1305, 345] on button "View" at bounding box center [1310, 345] width 48 height 25
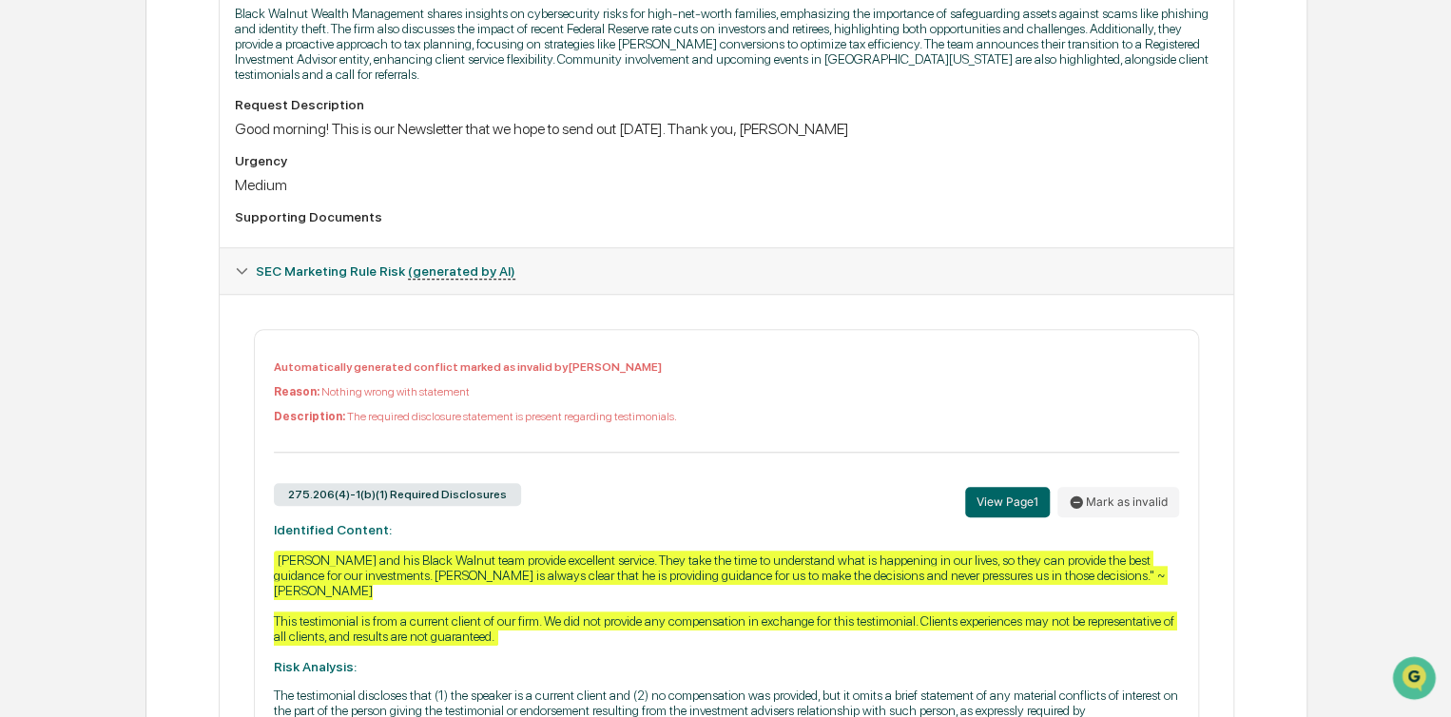
scroll to position [158, 0]
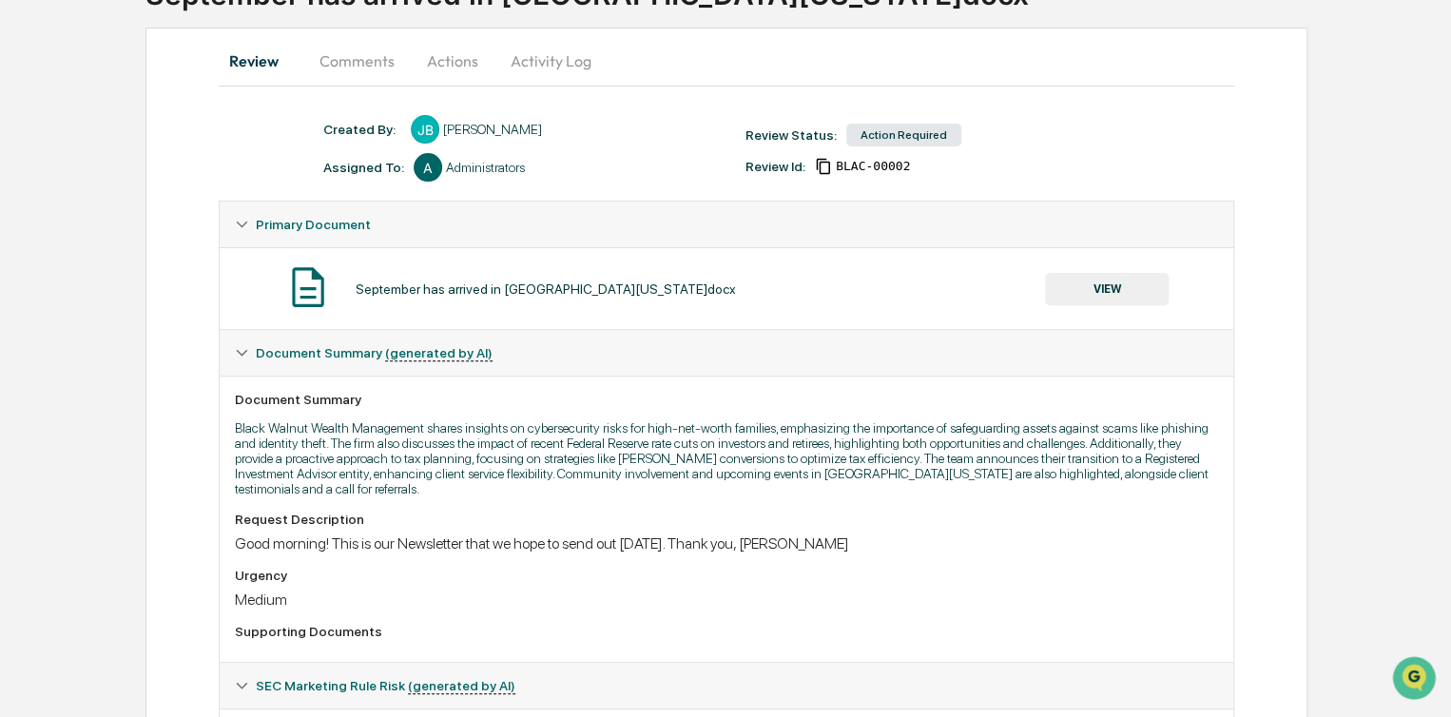
click at [445, 53] on button "Actions" at bounding box center [453, 61] width 86 height 46
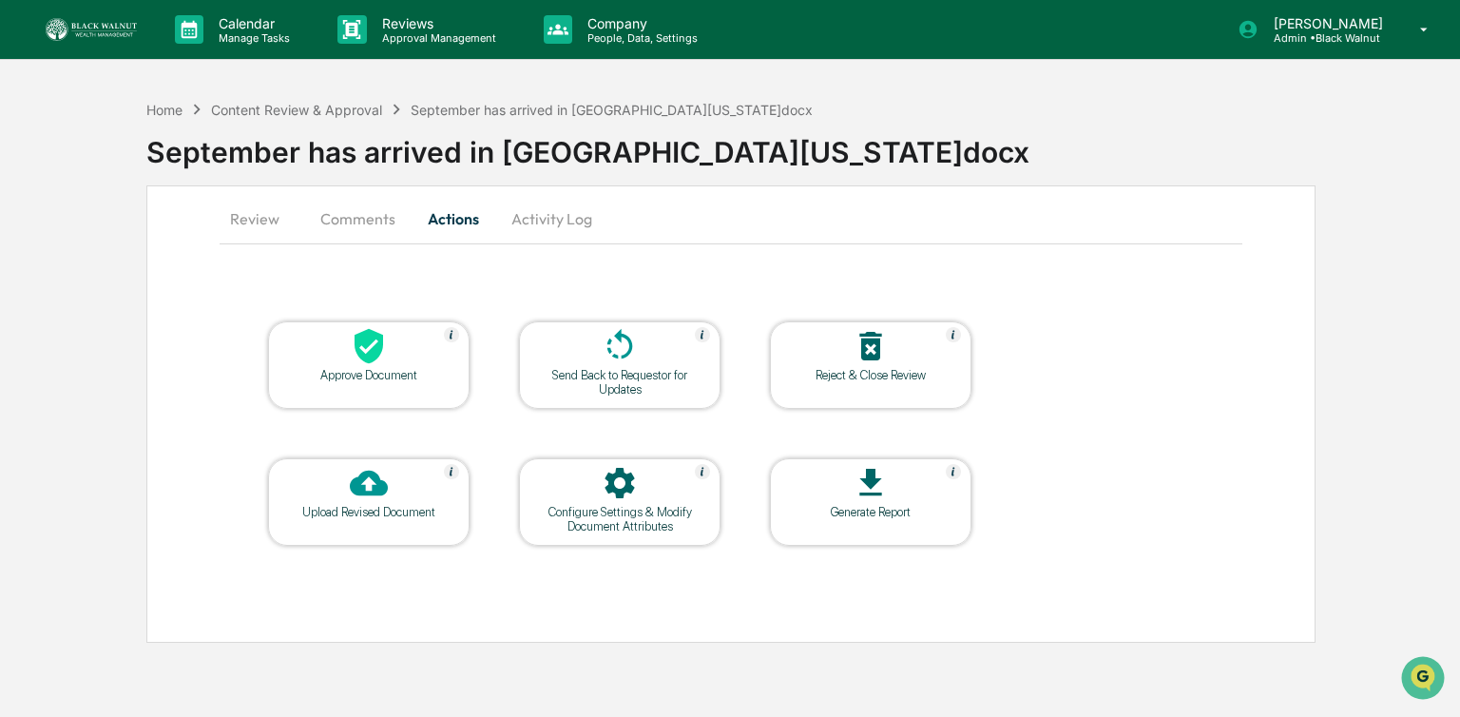
click at [341, 361] on div at bounding box center [369, 347] width 190 height 41
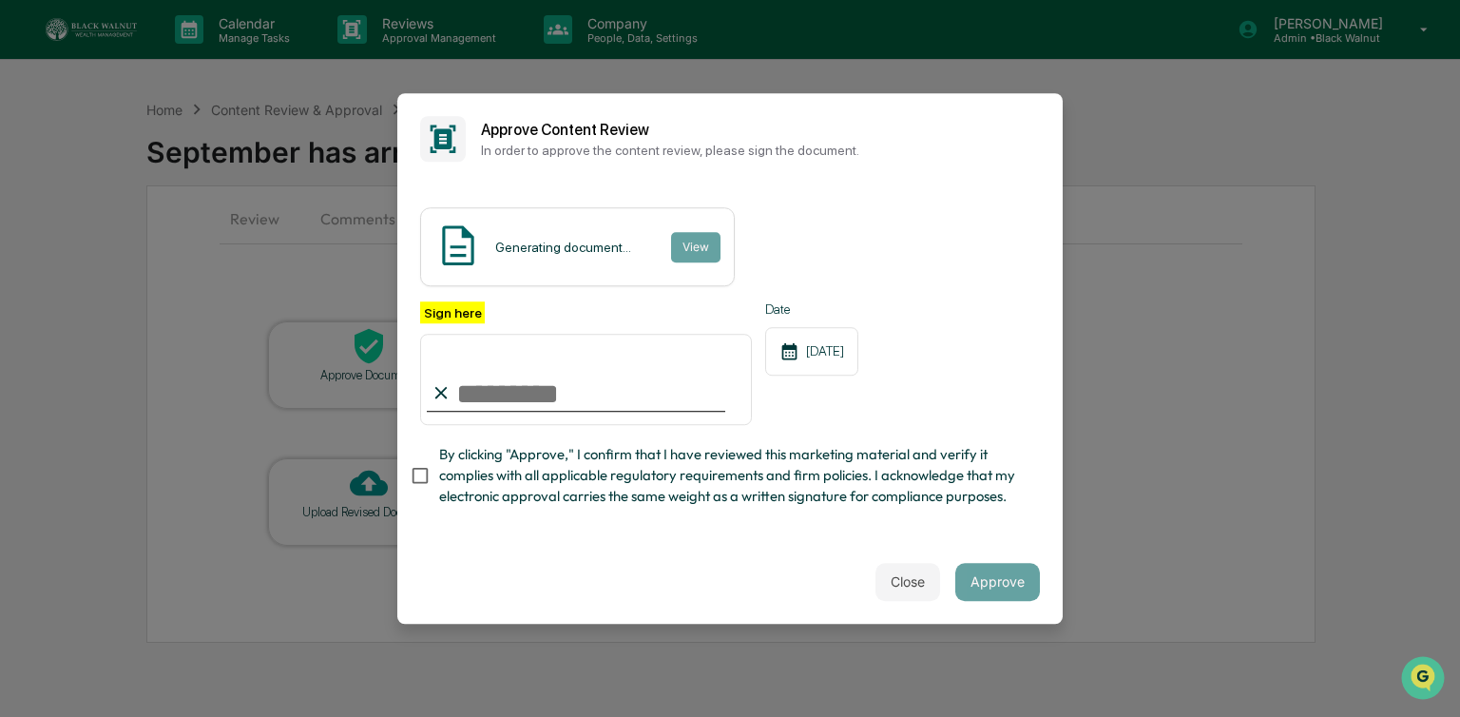
click at [528, 407] on input "Sign here" at bounding box center [586, 379] width 332 height 91
type input "**********"
click at [925, 586] on button "Close" at bounding box center [908, 582] width 65 height 38
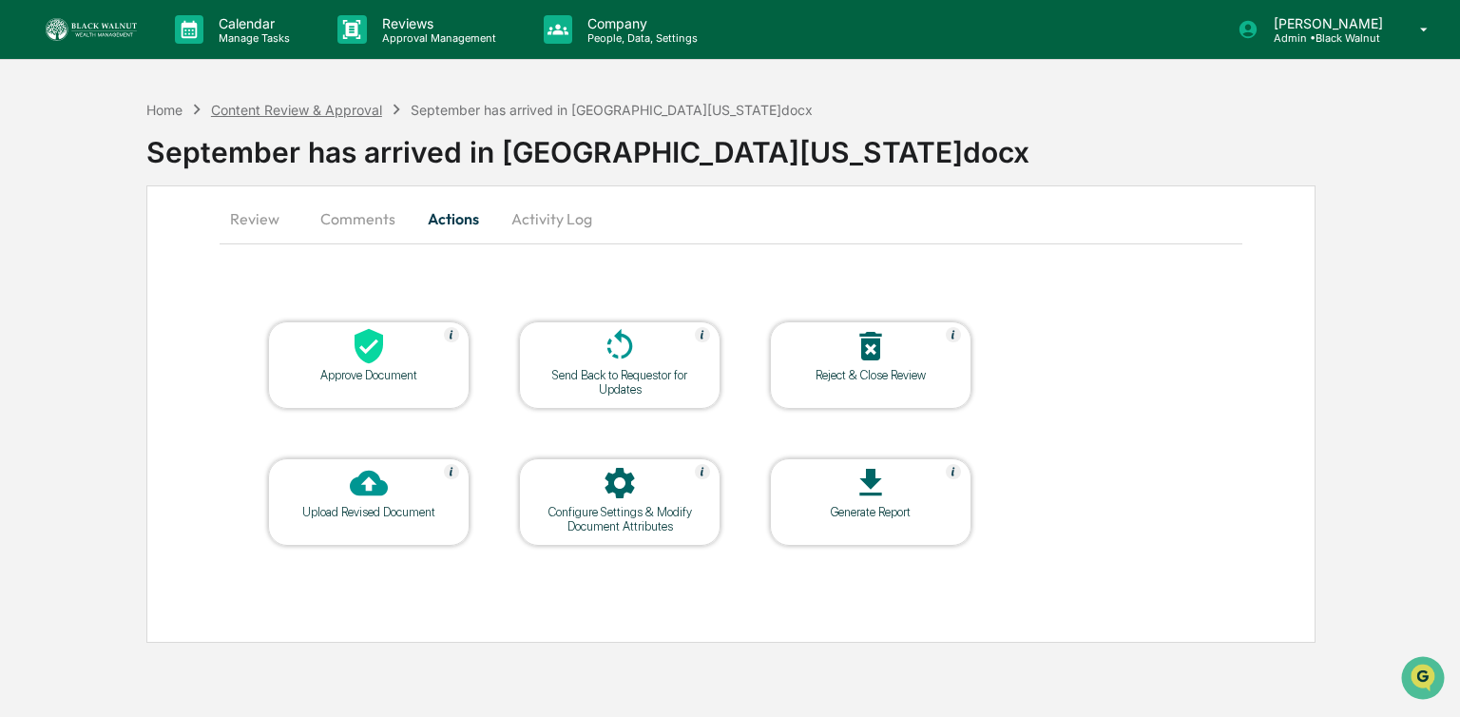
click at [278, 116] on div "Content Review & Approval" at bounding box center [296, 110] width 171 height 16
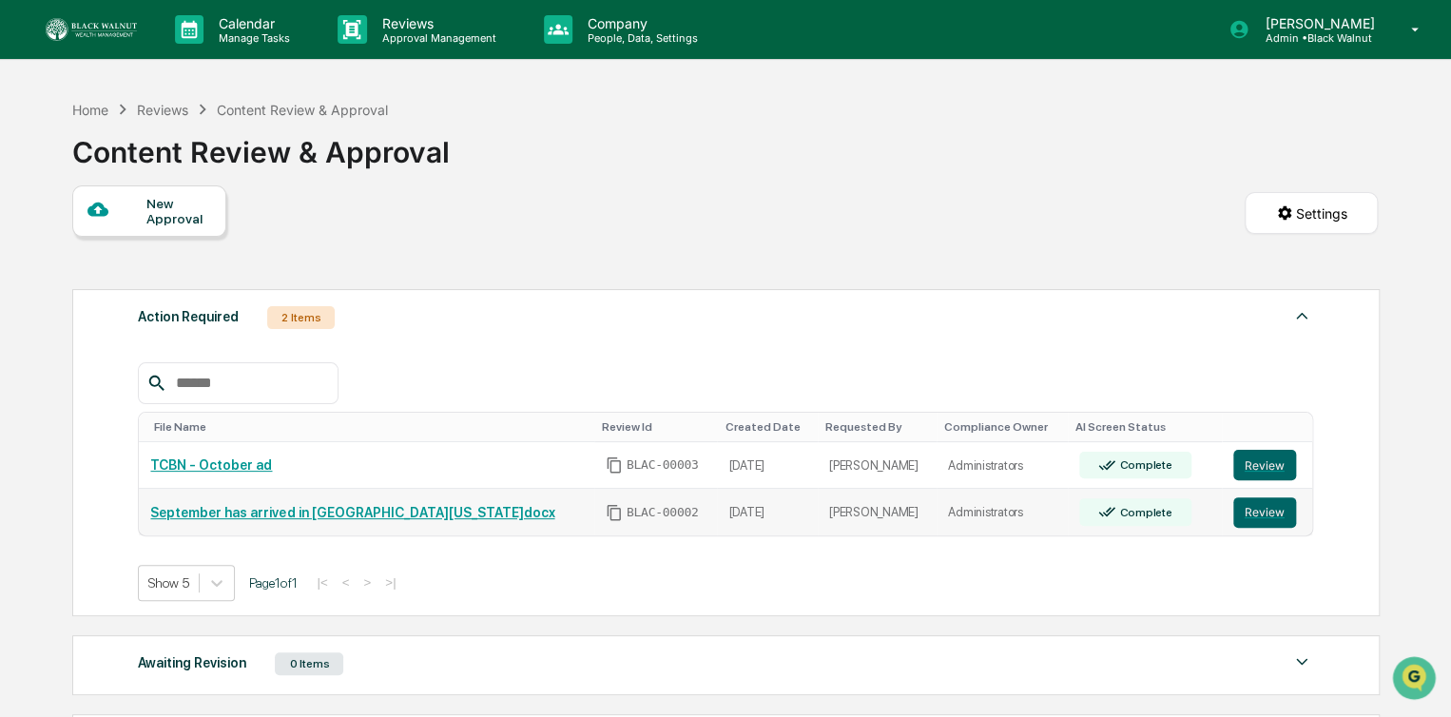
click at [300, 519] on link "September has arrived in [GEOGRAPHIC_DATA][US_STATE]docx" at bounding box center [352, 512] width 404 height 15
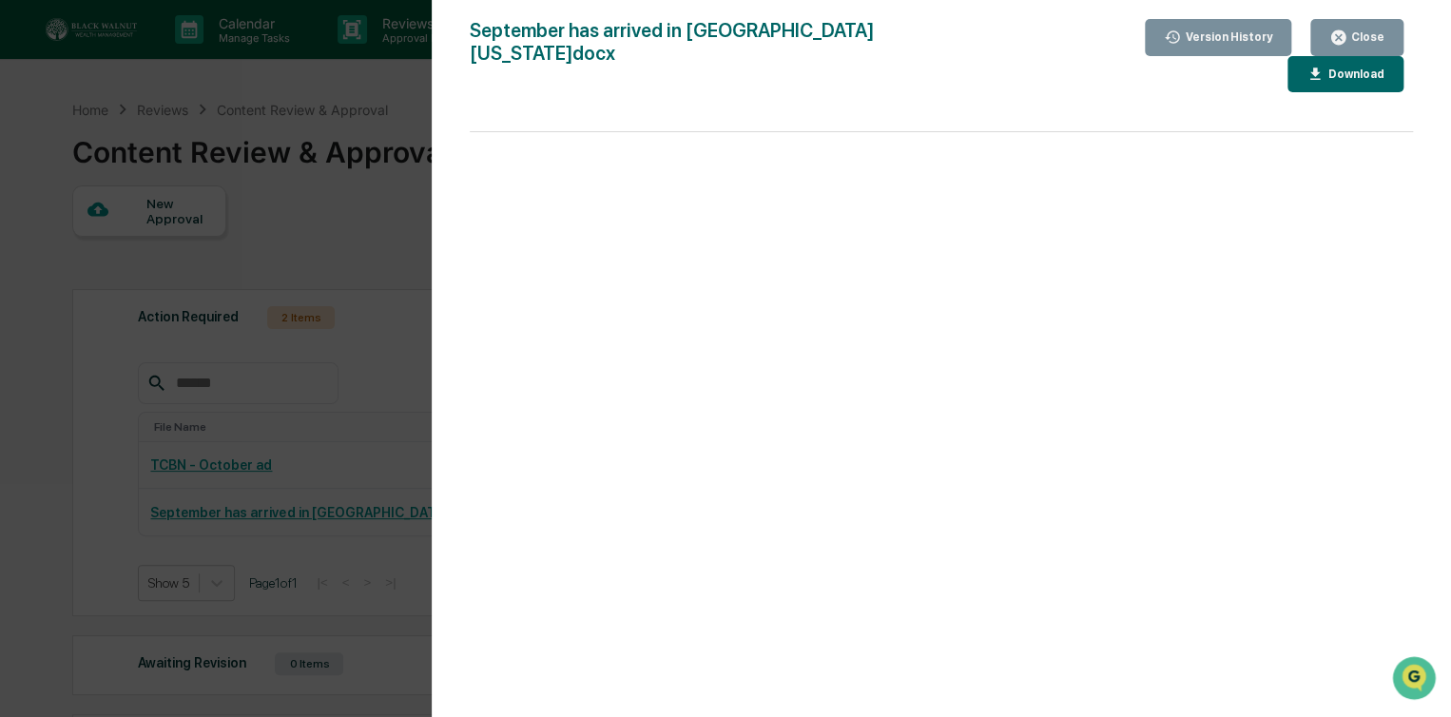
click at [1364, 40] on div "Close" at bounding box center [1365, 36] width 37 height 13
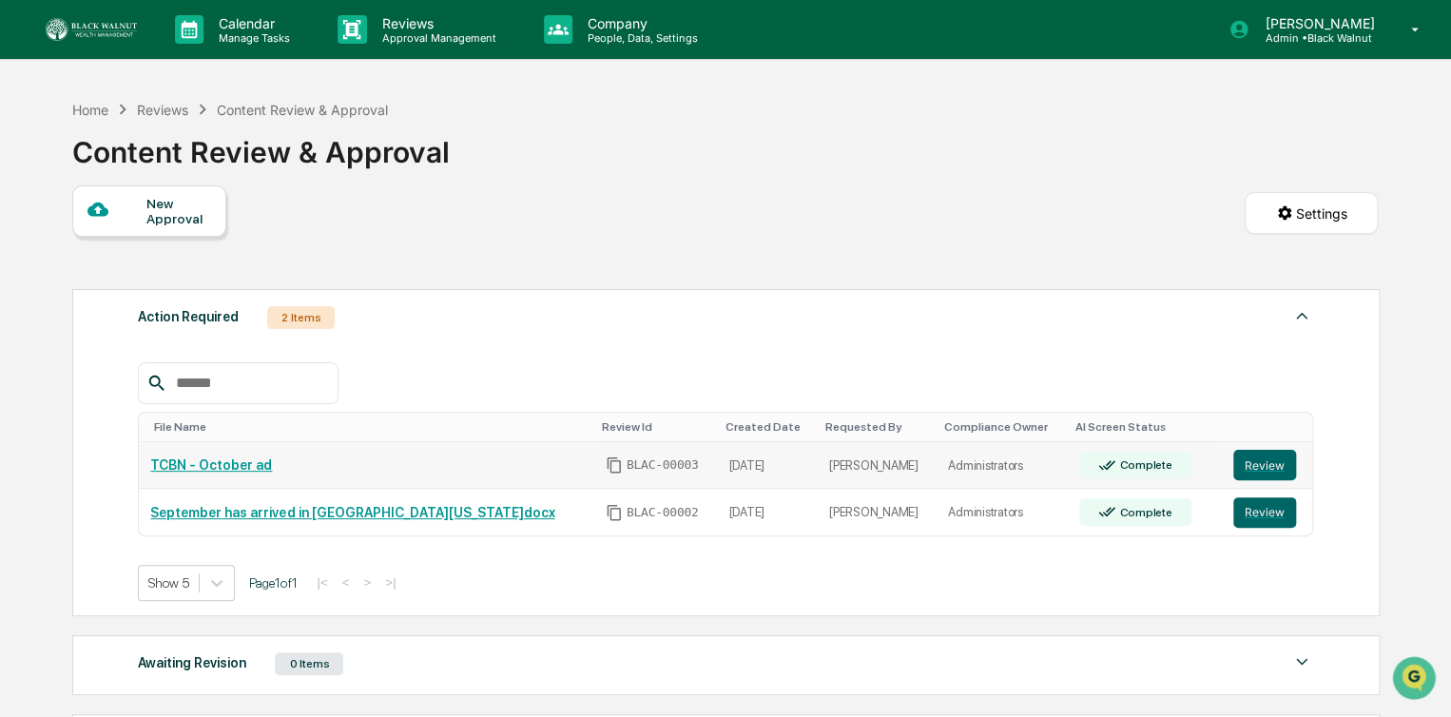
click at [228, 469] on link "TCBN - October ad" at bounding box center [211, 464] width 122 height 15
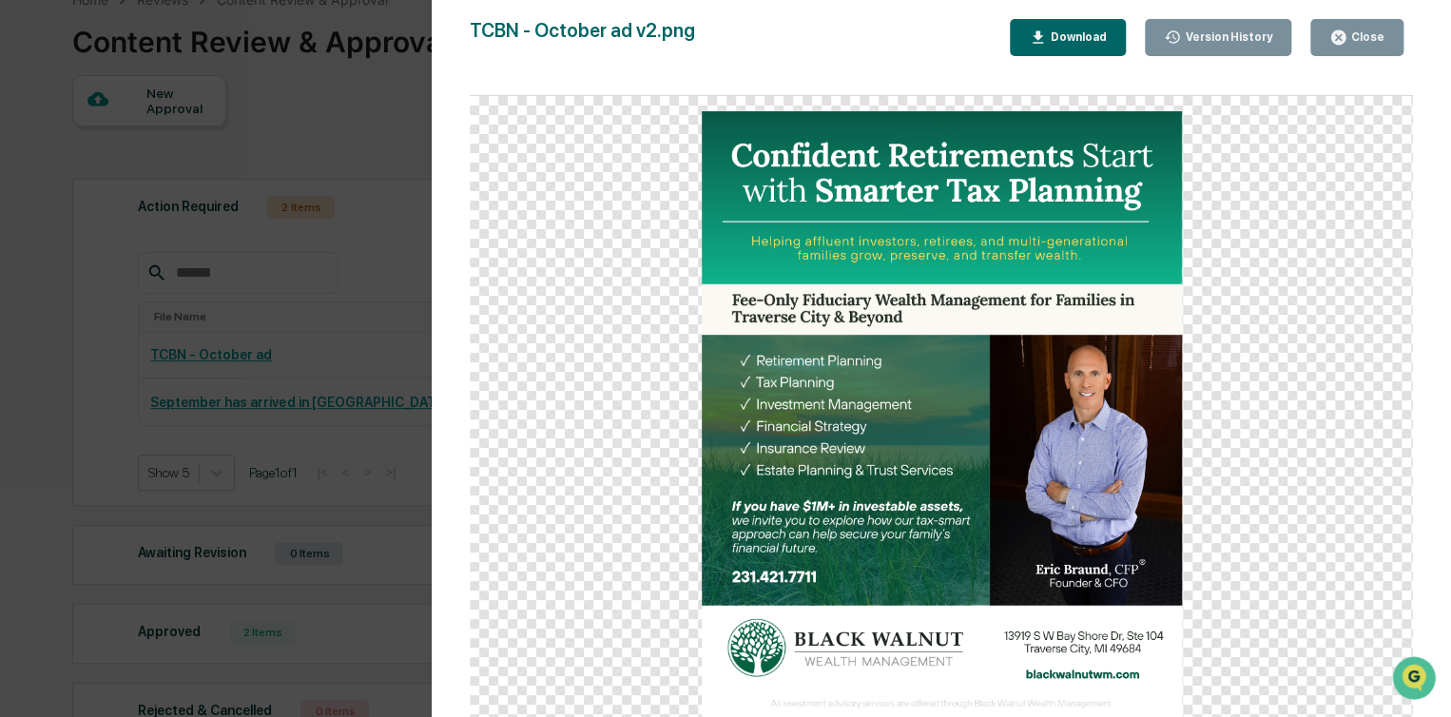
scroll to position [110, 0]
drag, startPoint x: 1456, startPoint y: 400, endPoint x: 1392, endPoint y: 235, distance: 177.3
click at [1392, 235] on div at bounding box center [941, 416] width 943 height 640
drag, startPoint x: 1456, startPoint y: 205, endPoint x: 1449, endPoint y: 664, distance: 458.3
click at [1449, 664] on div "Version History 09/22/2025, 04:04 PM Joel Crampton TCBN - October ad v2.png Clo…" at bounding box center [941, 377] width 1019 height 755
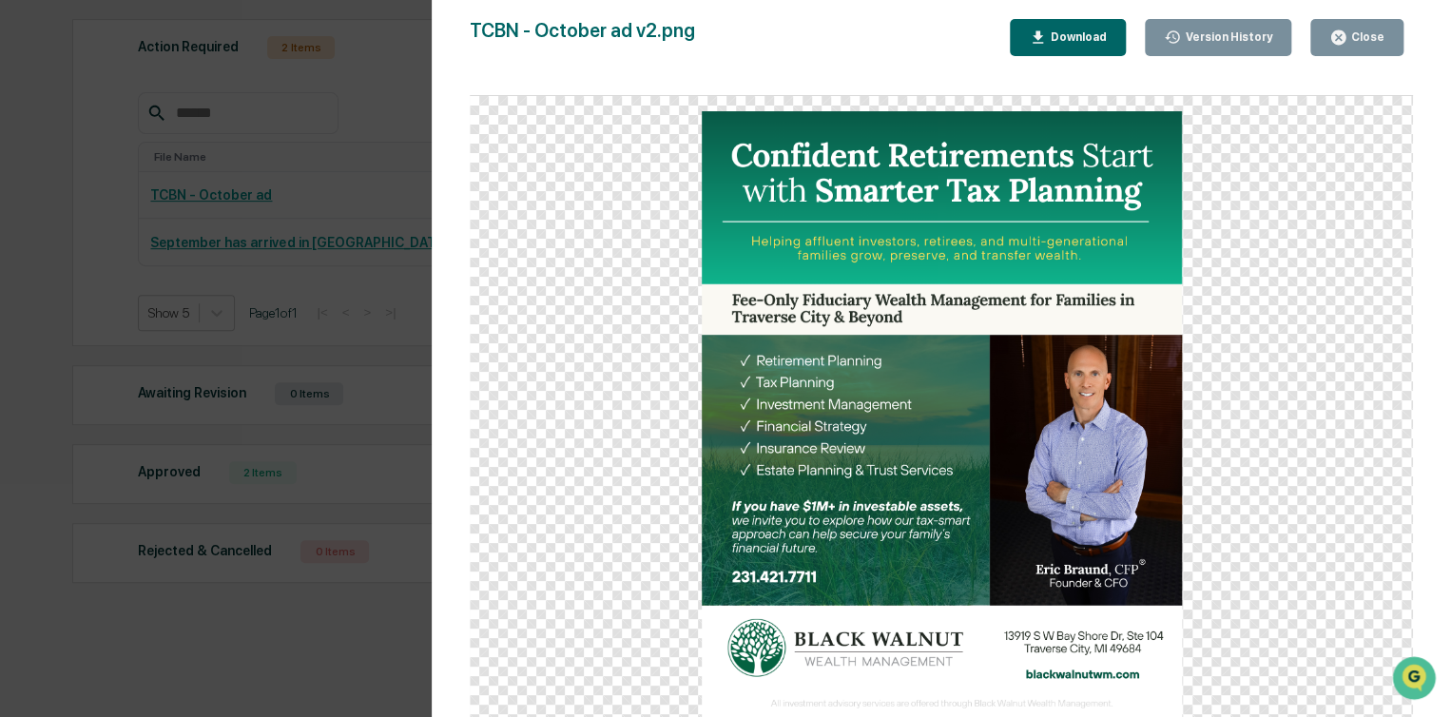
scroll to position [278, 0]
click at [1333, 34] on icon "button" at bounding box center [1338, 38] width 18 height 18
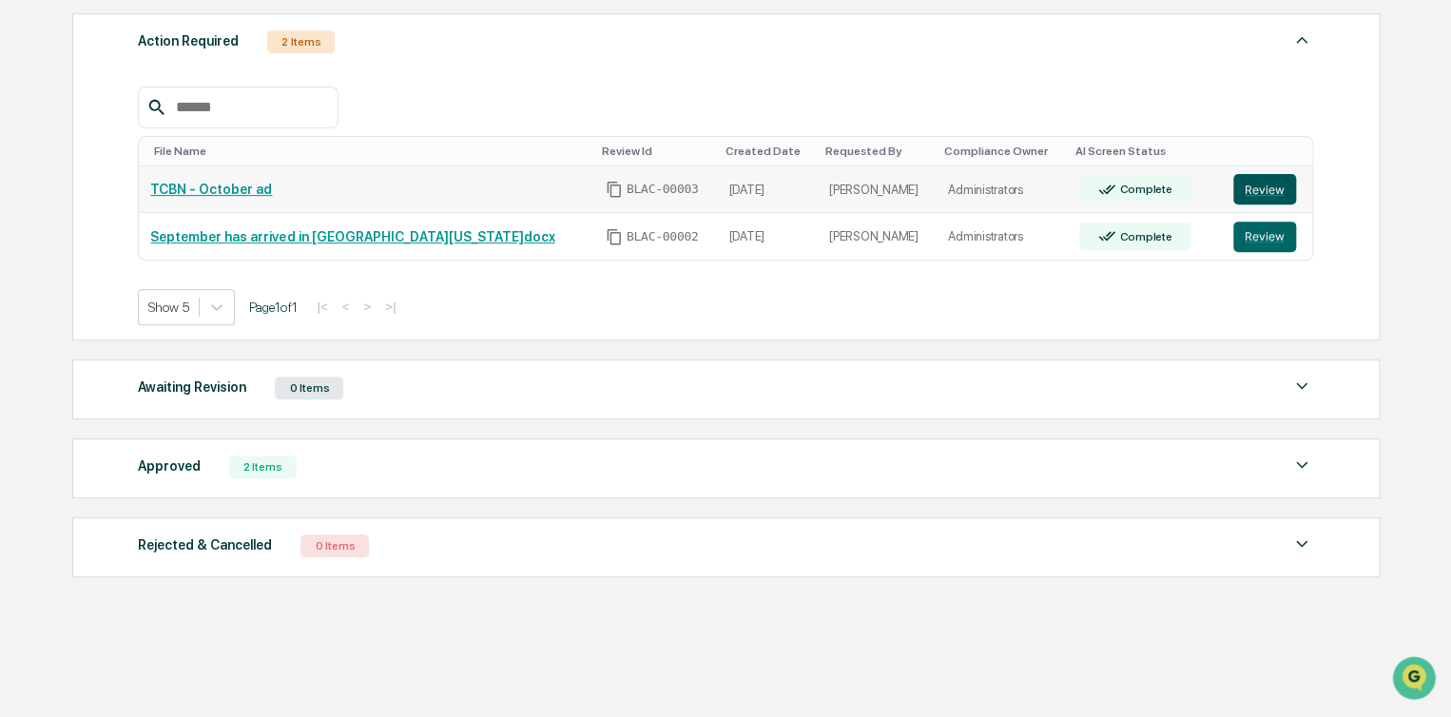
click at [1233, 184] on button "Review" at bounding box center [1264, 189] width 63 height 30
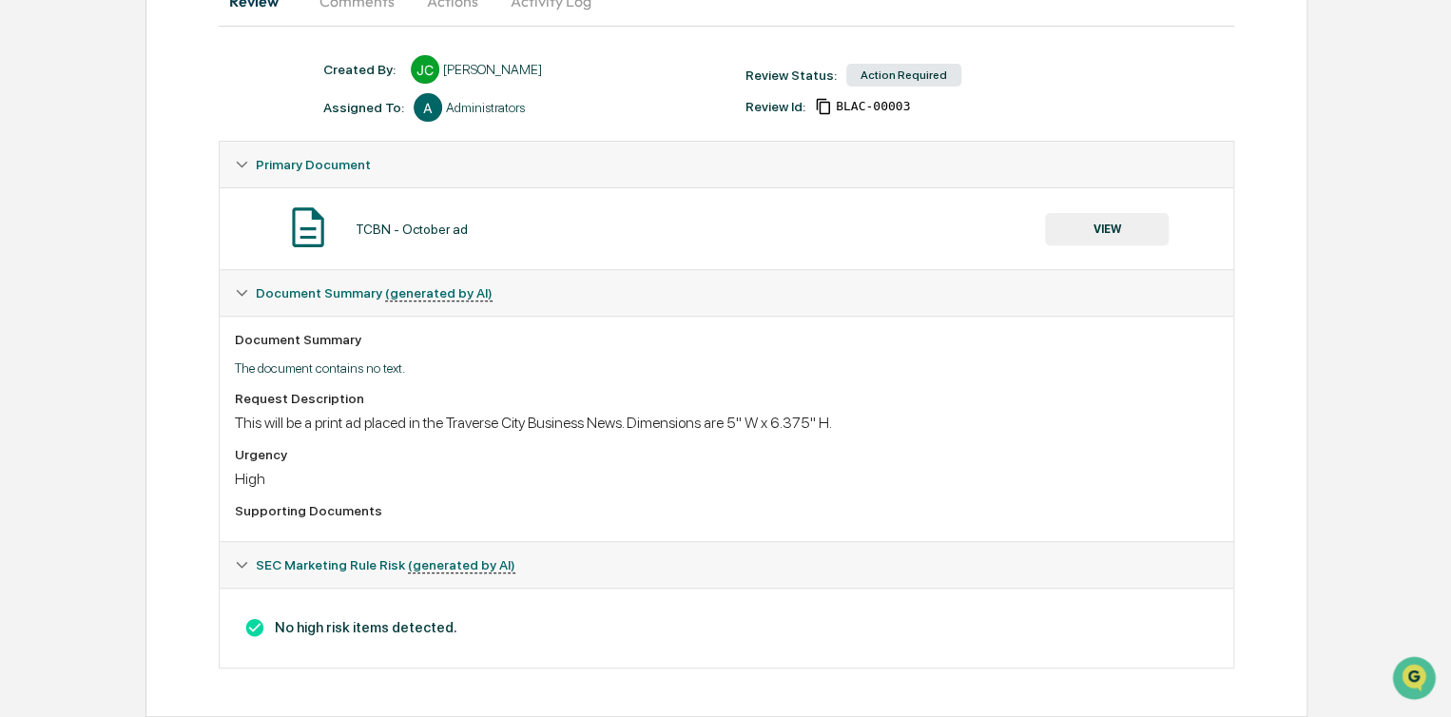
click at [319, 416] on div "This will be a print ad placed in the Traverse City Business News. Dimensions a…" at bounding box center [726, 423] width 983 height 18
click at [379, 529] on div "Document Summary The document contains no text. Request Description This will b…" at bounding box center [727, 428] width 1014 height 225
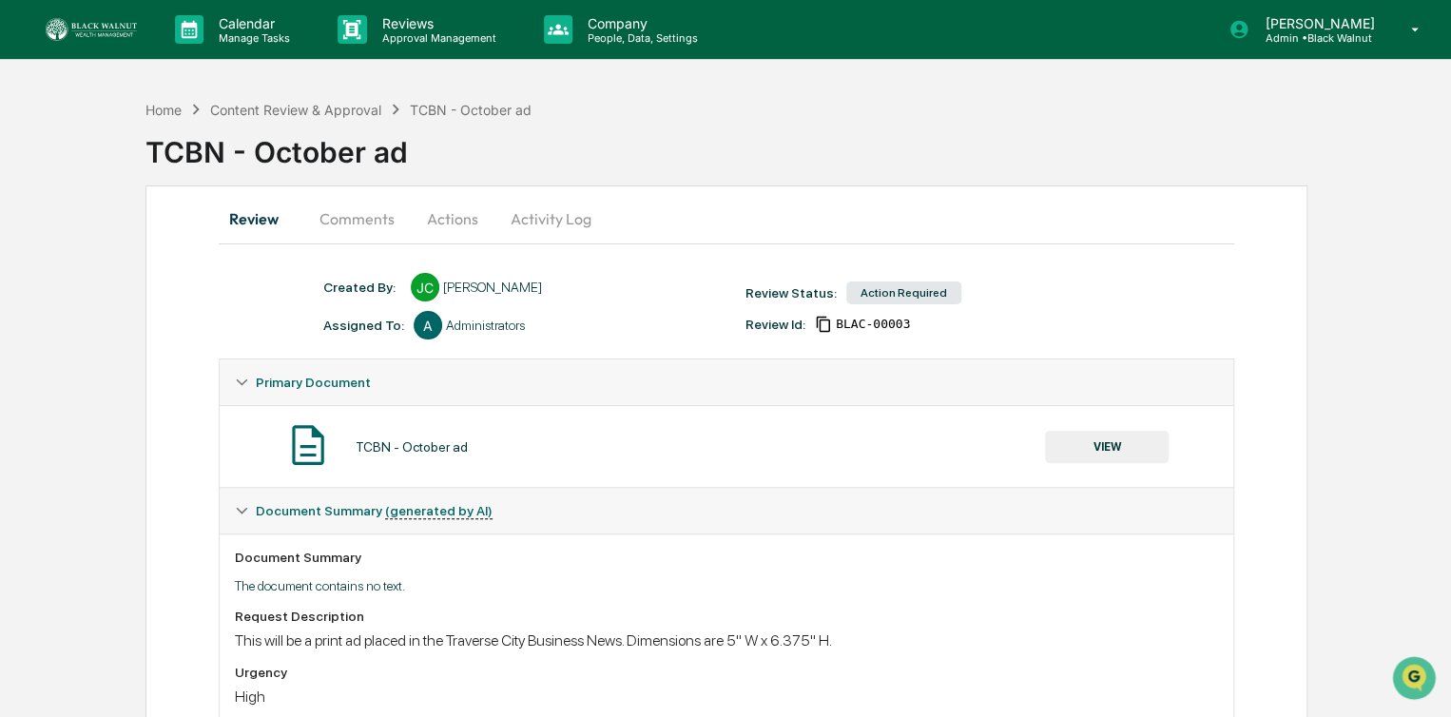
click at [348, 222] on button "Comments" at bounding box center [357, 219] width 106 height 46
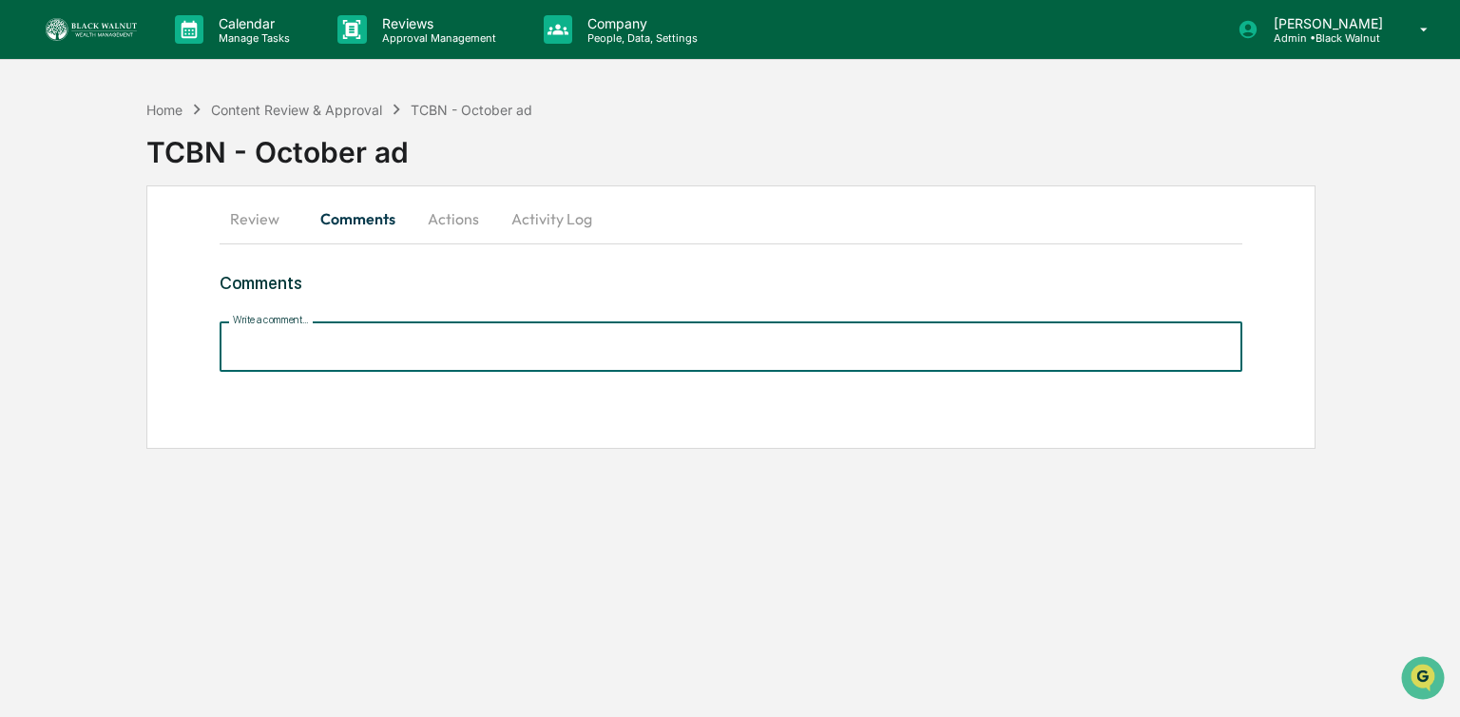
click at [342, 340] on input "Write a comment..." at bounding box center [731, 346] width 1022 height 50
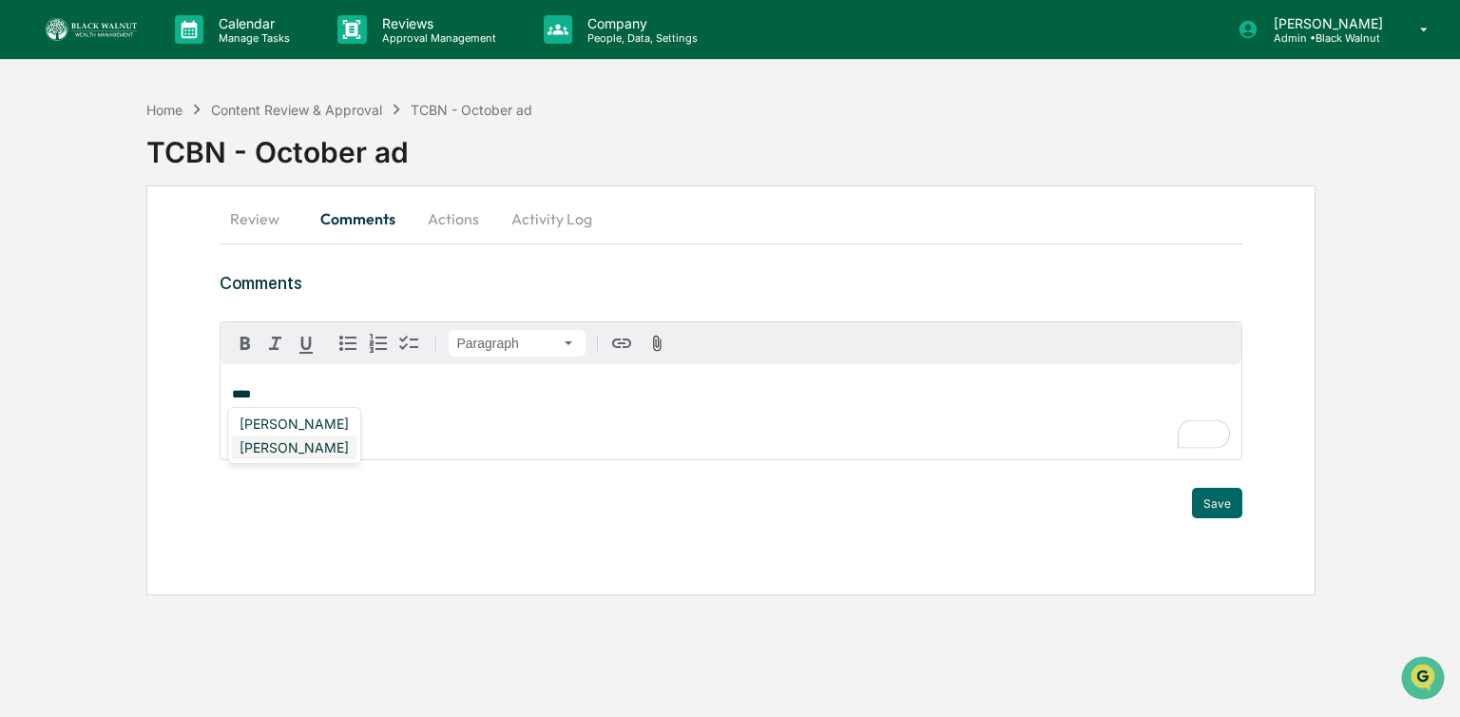
click at [296, 445] on div "[PERSON_NAME]" at bounding box center [294, 447] width 125 height 24
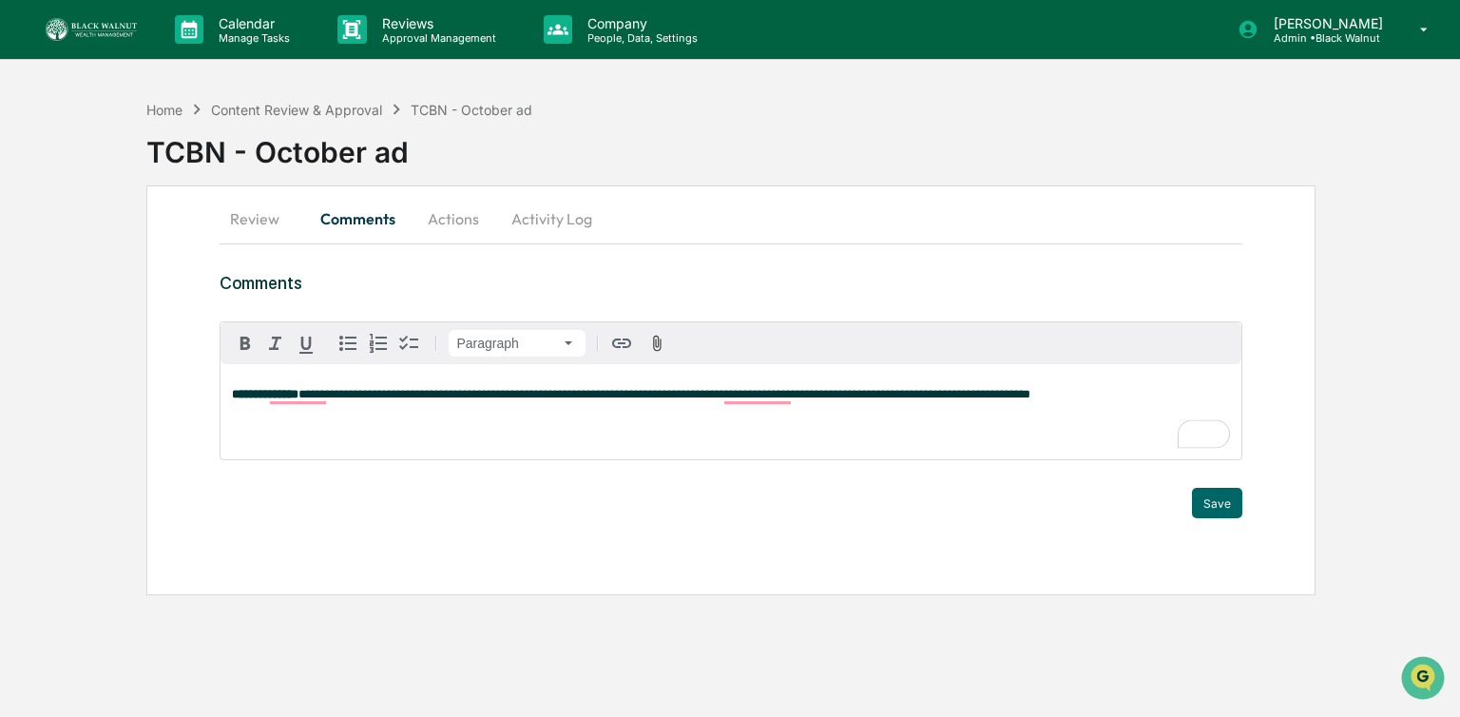
click at [749, 410] on div "**********" at bounding box center [731, 411] width 1020 height 95
click at [750, 408] on div "**********" at bounding box center [731, 411] width 1020 height 95
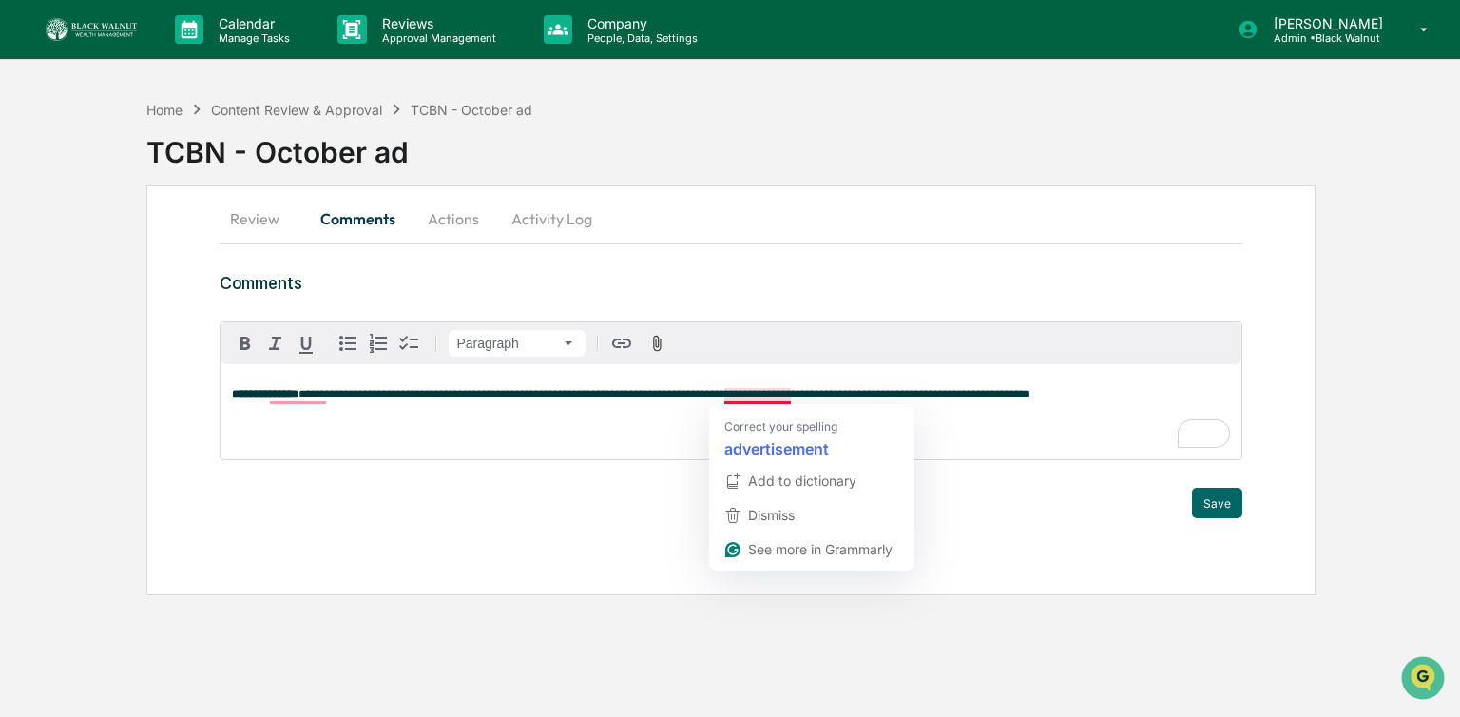
click at [787, 396] on span "**********" at bounding box center [665, 394] width 732 height 12
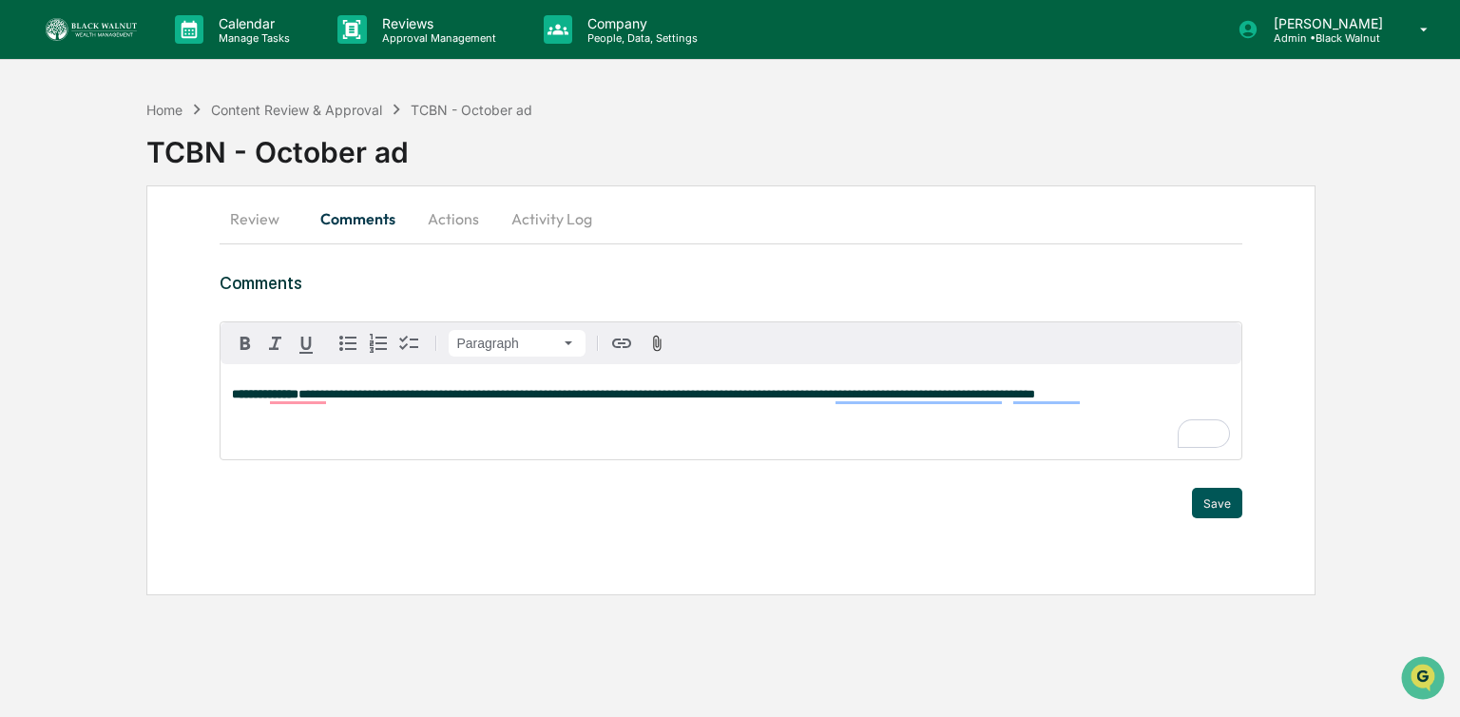
click at [1228, 493] on button "Save" at bounding box center [1217, 503] width 50 height 30
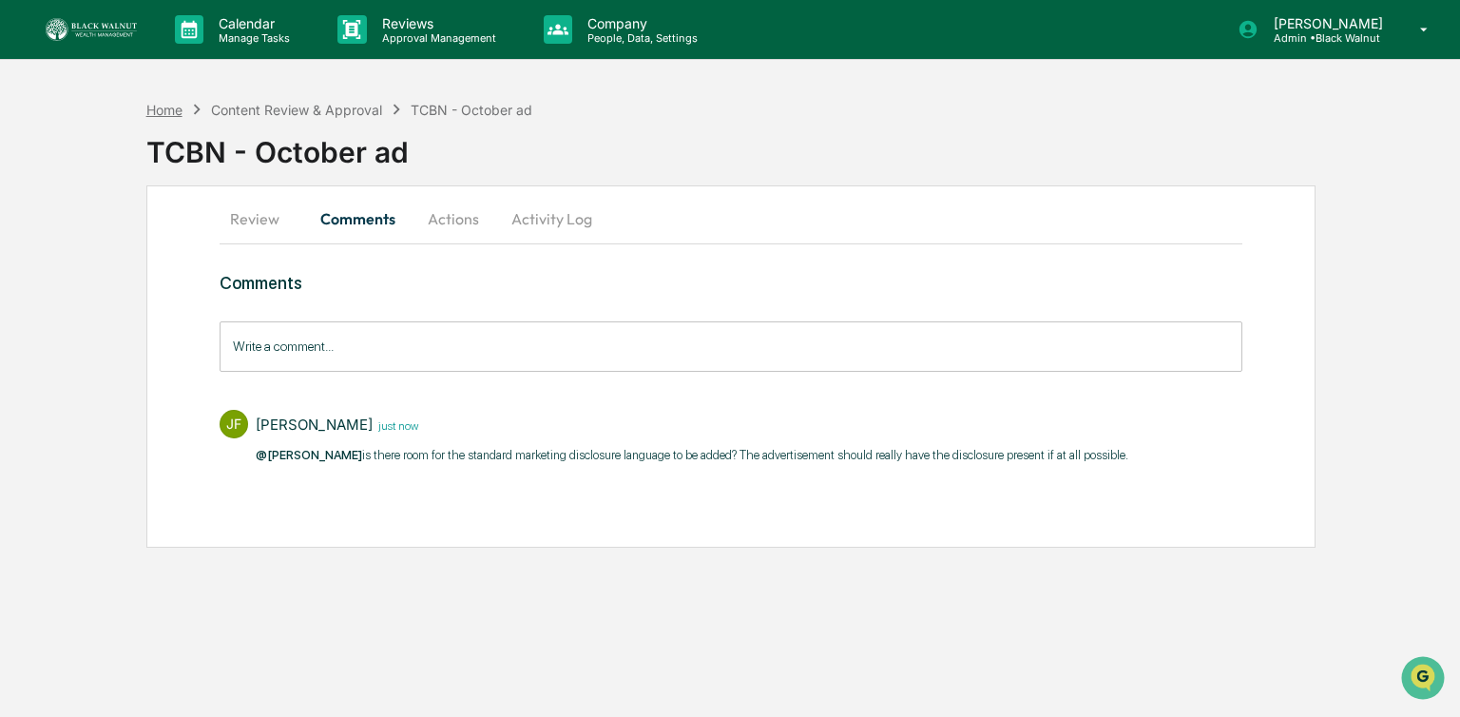
click at [167, 106] on div "Home" at bounding box center [164, 110] width 36 height 16
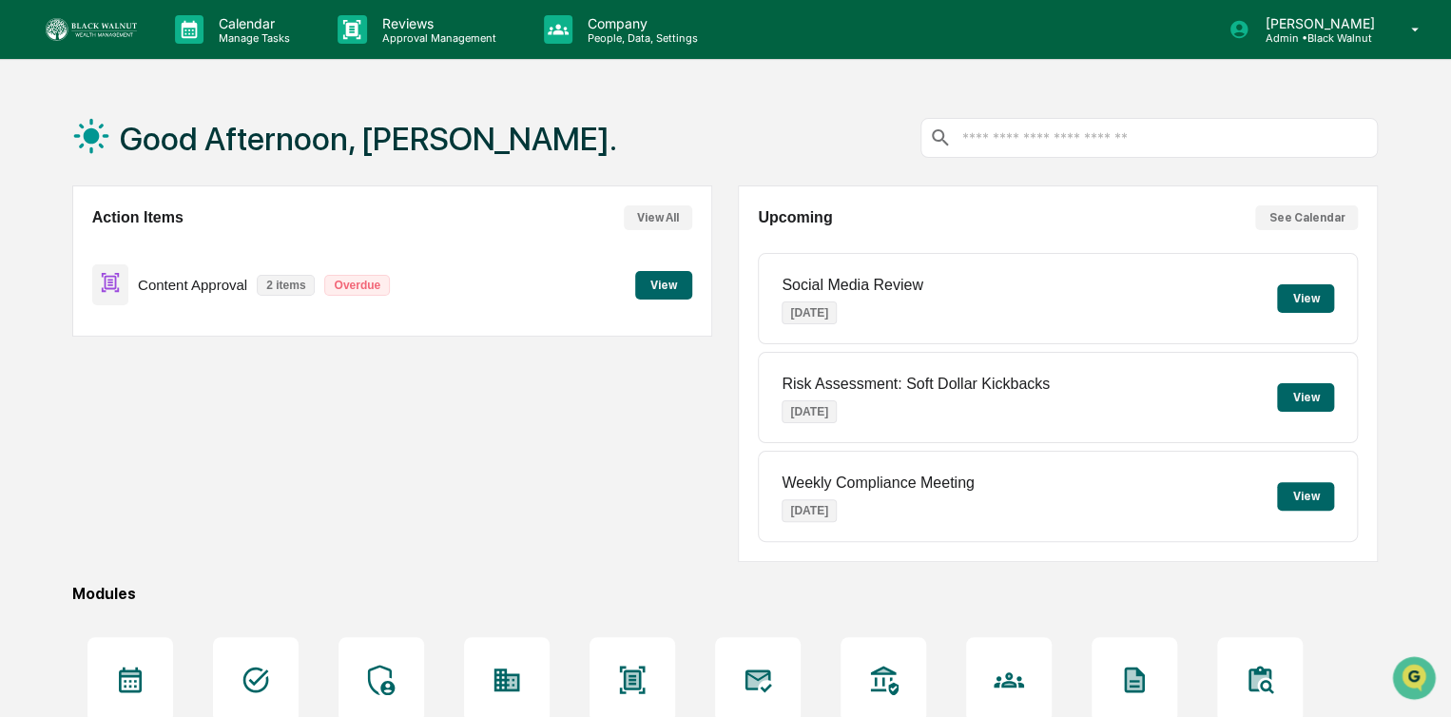
click at [666, 292] on button "View" at bounding box center [663, 285] width 57 height 29
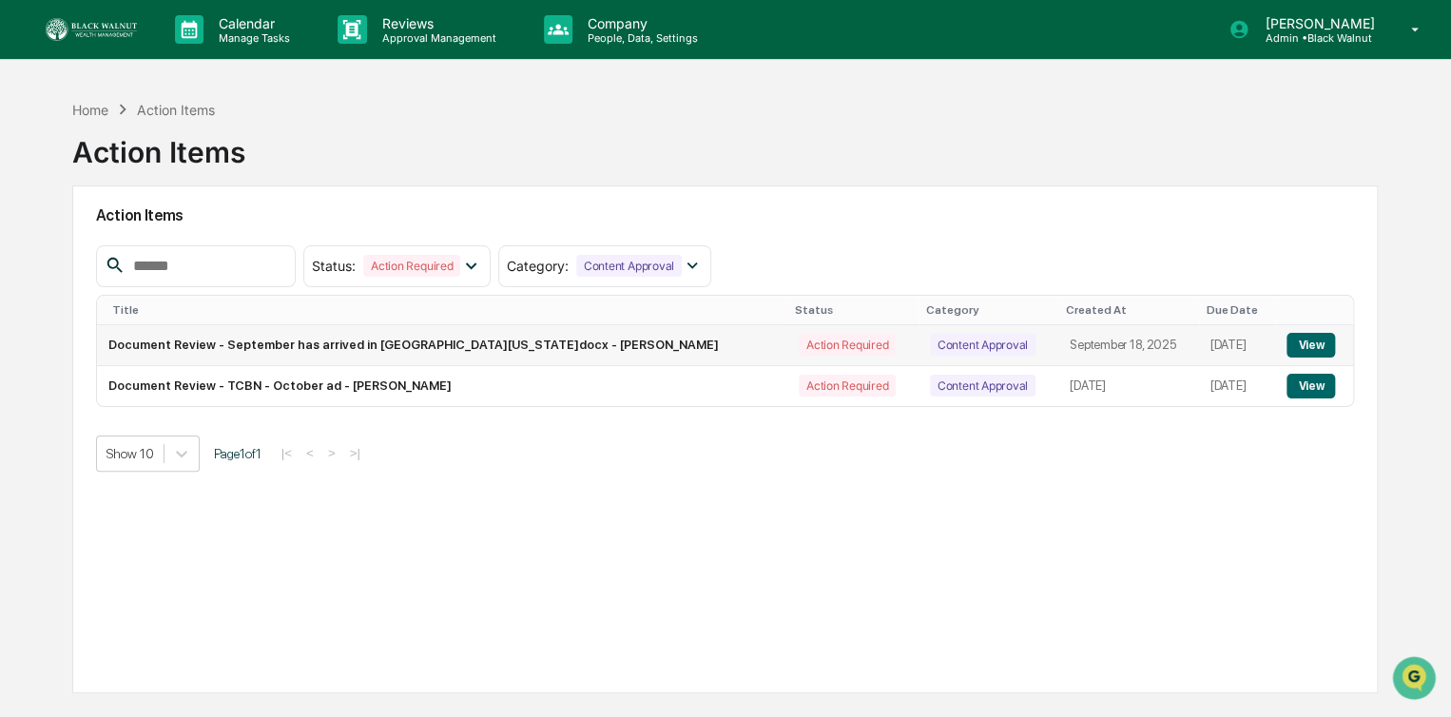
click at [1309, 340] on button "View" at bounding box center [1310, 345] width 48 height 25
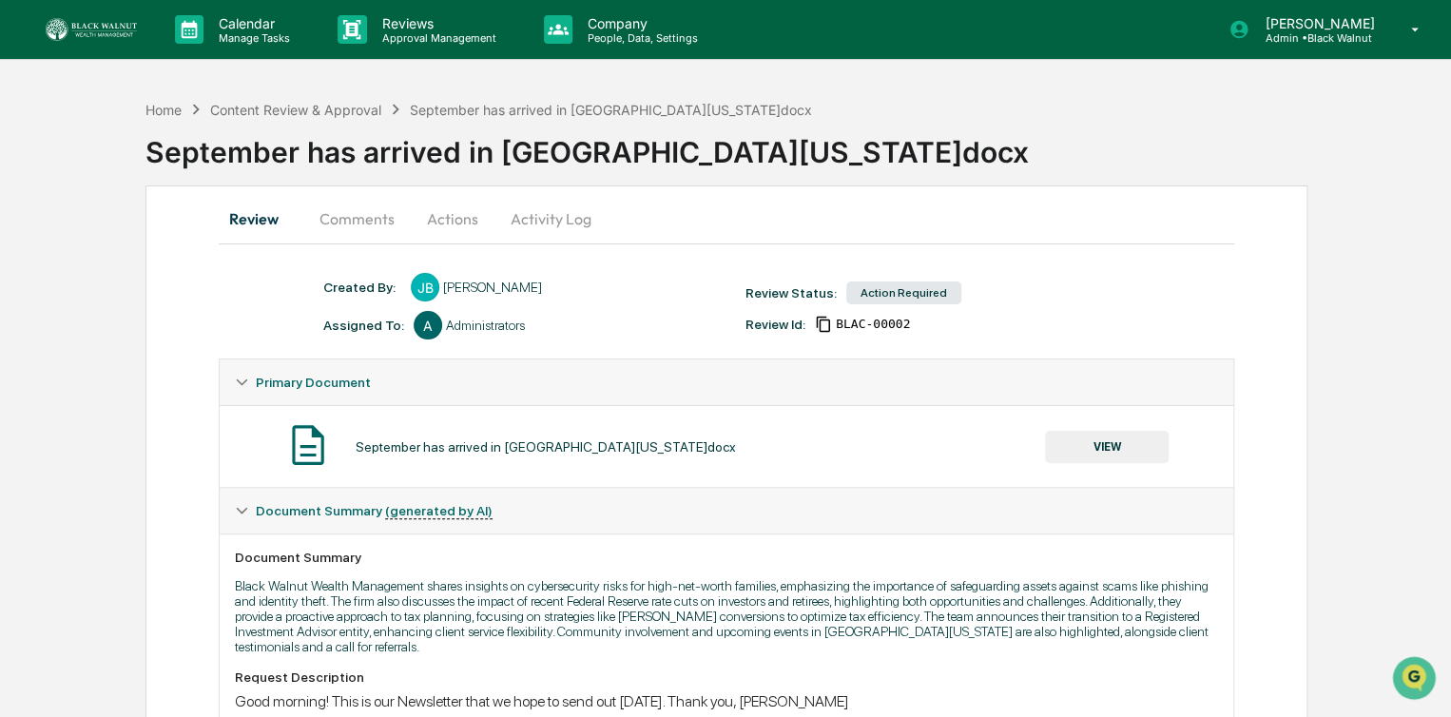
click at [448, 226] on button "Actions" at bounding box center [453, 219] width 86 height 46
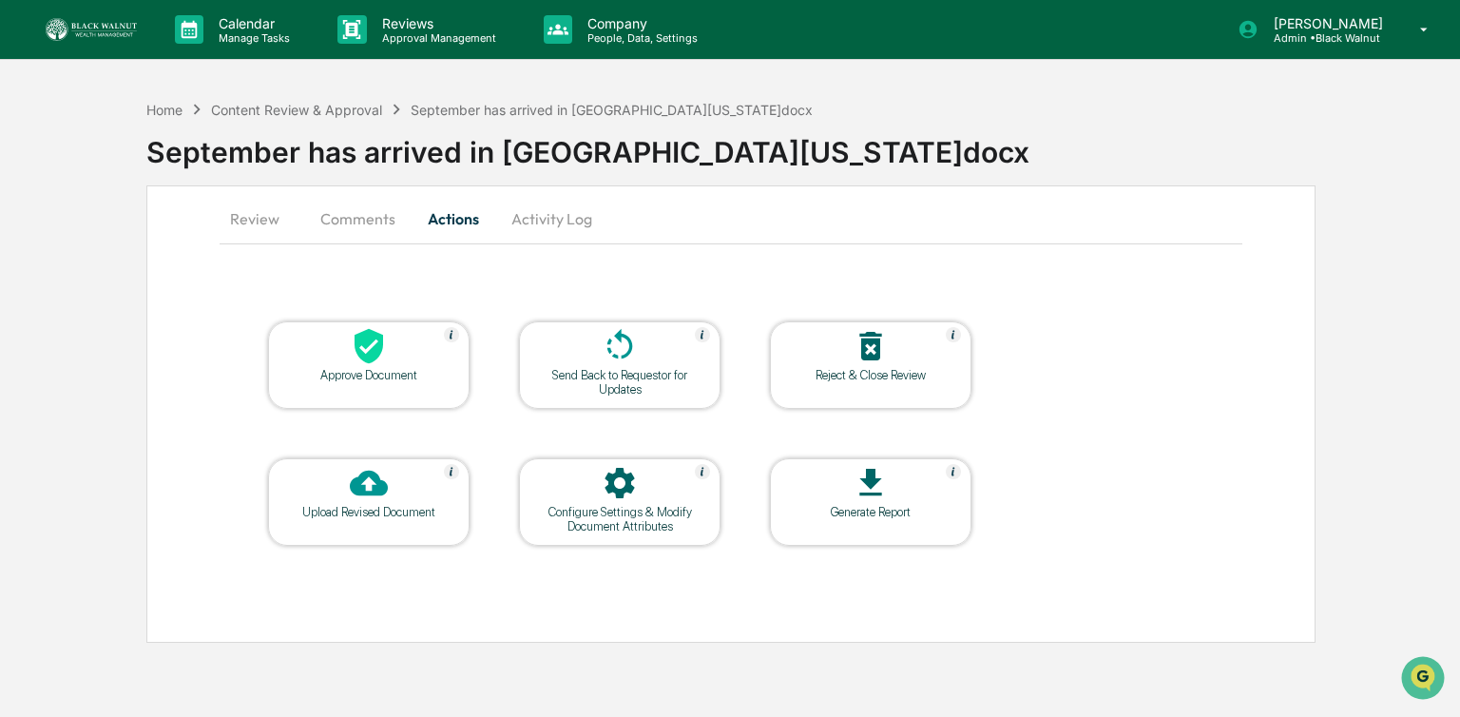
click at [420, 359] on div at bounding box center [369, 347] width 190 height 41
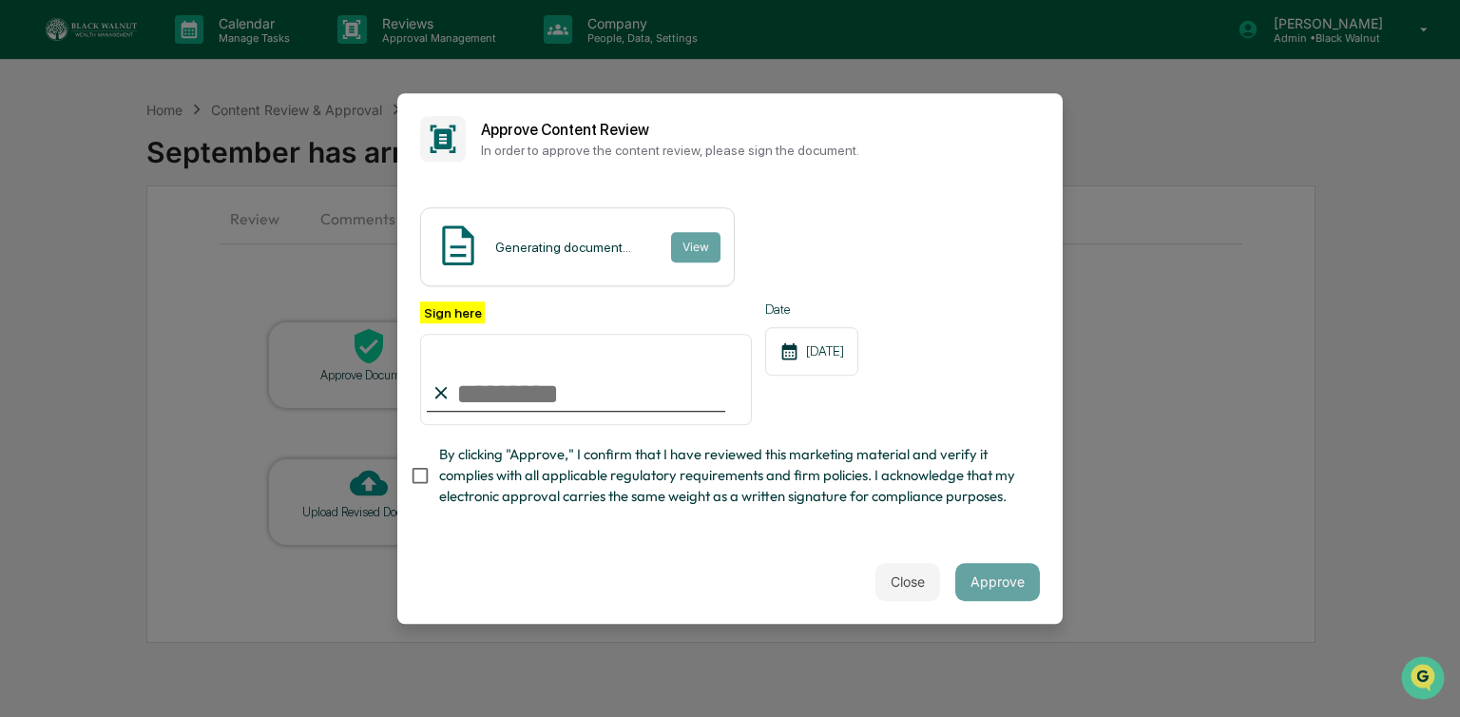
click at [516, 391] on input "Sign here" at bounding box center [586, 379] width 332 height 91
type input "**********"
click at [903, 579] on button "Close" at bounding box center [908, 582] width 65 height 38
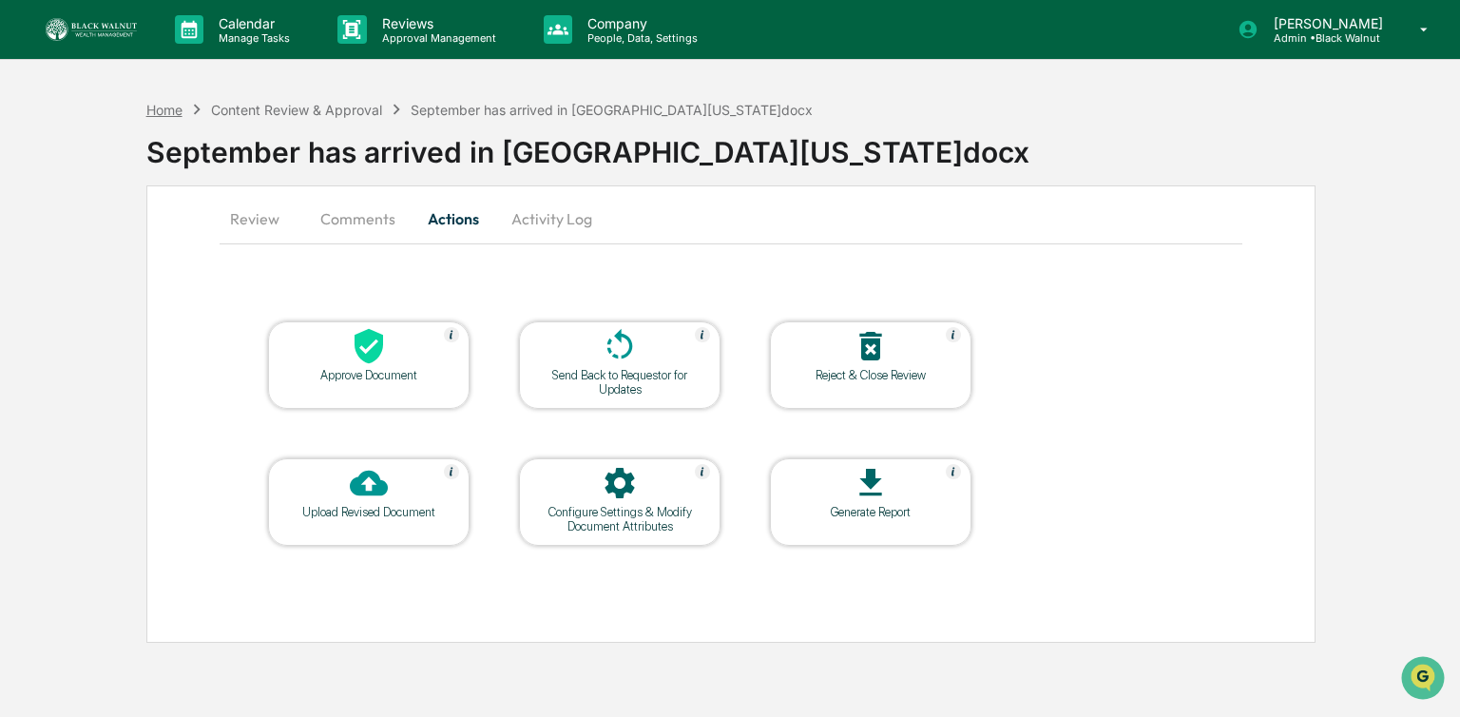
click at [164, 112] on div "Home" at bounding box center [164, 110] width 36 height 16
